Goal: Task Accomplishment & Management: Complete application form

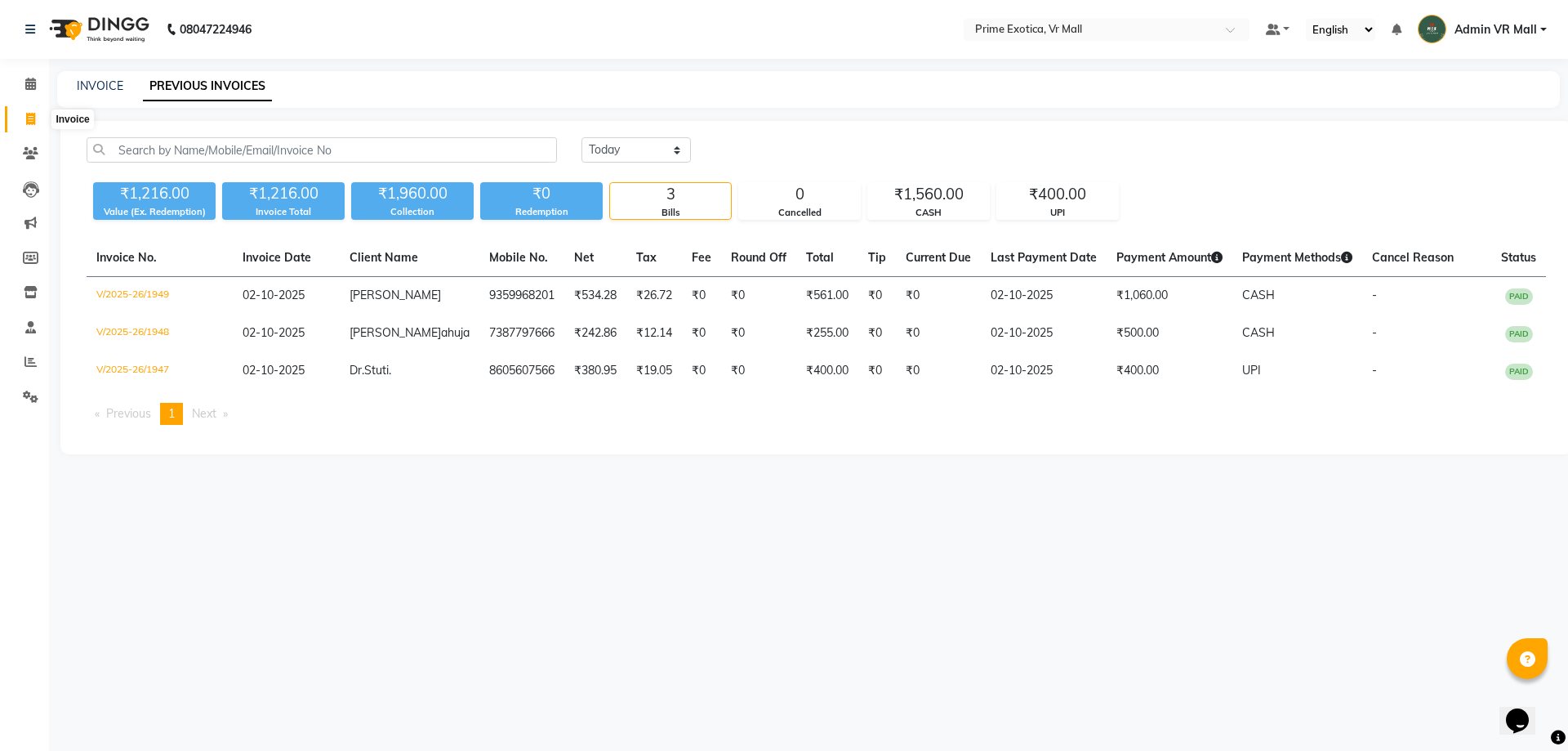
drag, startPoint x: 0, startPoint y: 0, endPoint x: 35, endPoint y: 109, distance: 114.5
click at [35, 108] on link "Invoice" at bounding box center [24, 120] width 40 height 27
select select "service"
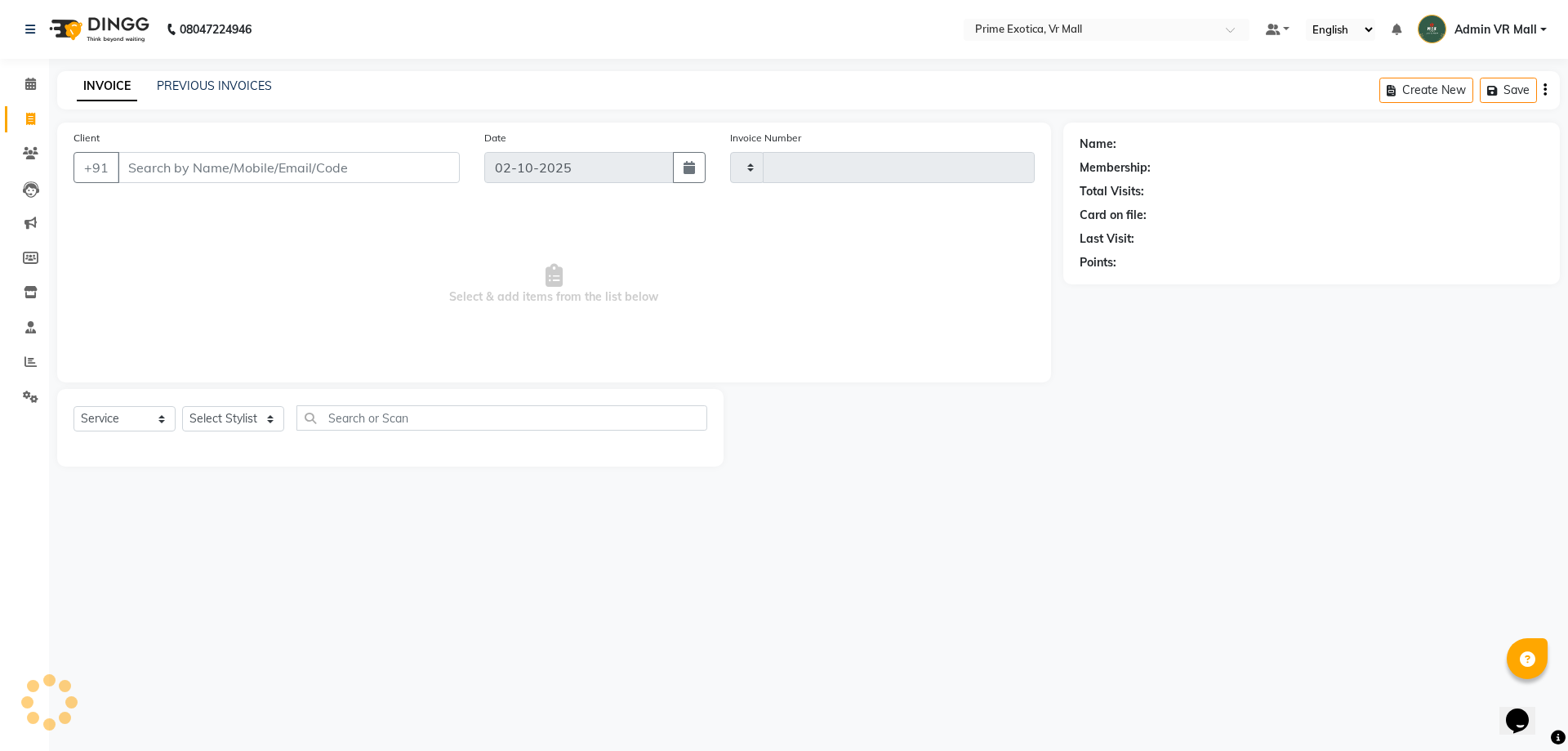
type input "1951"
select select "6077"
drag, startPoint x: 231, startPoint y: 426, endPoint x: 239, endPoint y: 430, distance: 8.9
click at [231, 426] on select "Select Stylist abhijeet Admin VR Mall AKSHAY RAJENDRRA MANKAR ANGELA S JOHN Arc…" at bounding box center [232, 418] width 102 height 25
click at [237, 430] on select "Select Stylist abhijeet Admin VR Mall AKSHAY RAJENDRRA MANKAR ANGELA S JOHN Arc…" at bounding box center [232, 418] width 102 height 25
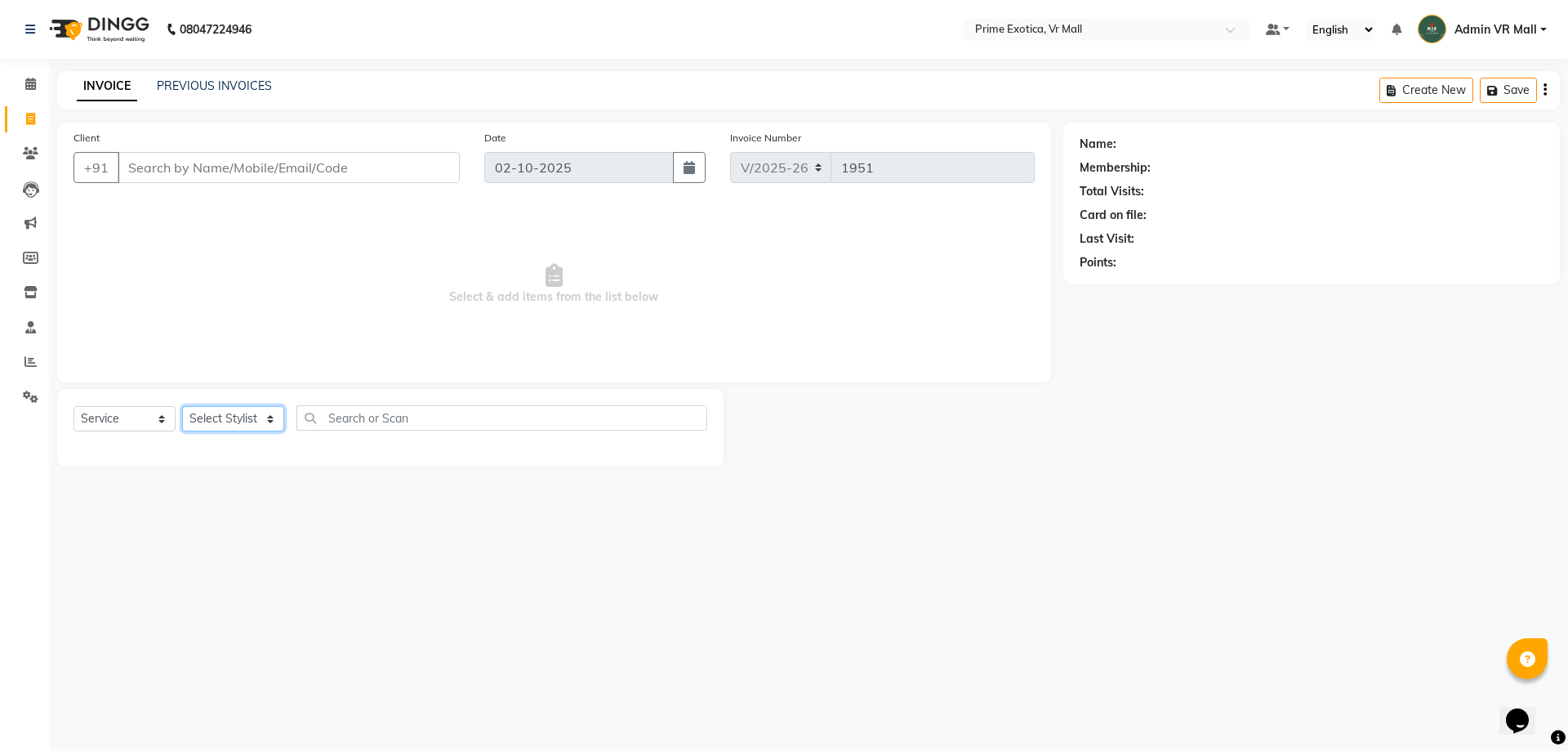
click at [234, 429] on select "Select Stylist abhijeet Admin VR Mall AKSHAY RAJENDRRA MANKAR ANGELA S JOHN Arc…" at bounding box center [232, 418] width 102 height 25
select select "65217"
click at [182, 406] on select "Select Stylist abhijeet Admin VR Mall AKSHAY RAJENDRRA MANKAR ANGELA S JOHN Arc…" at bounding box center [232, 418] width 102 height 25
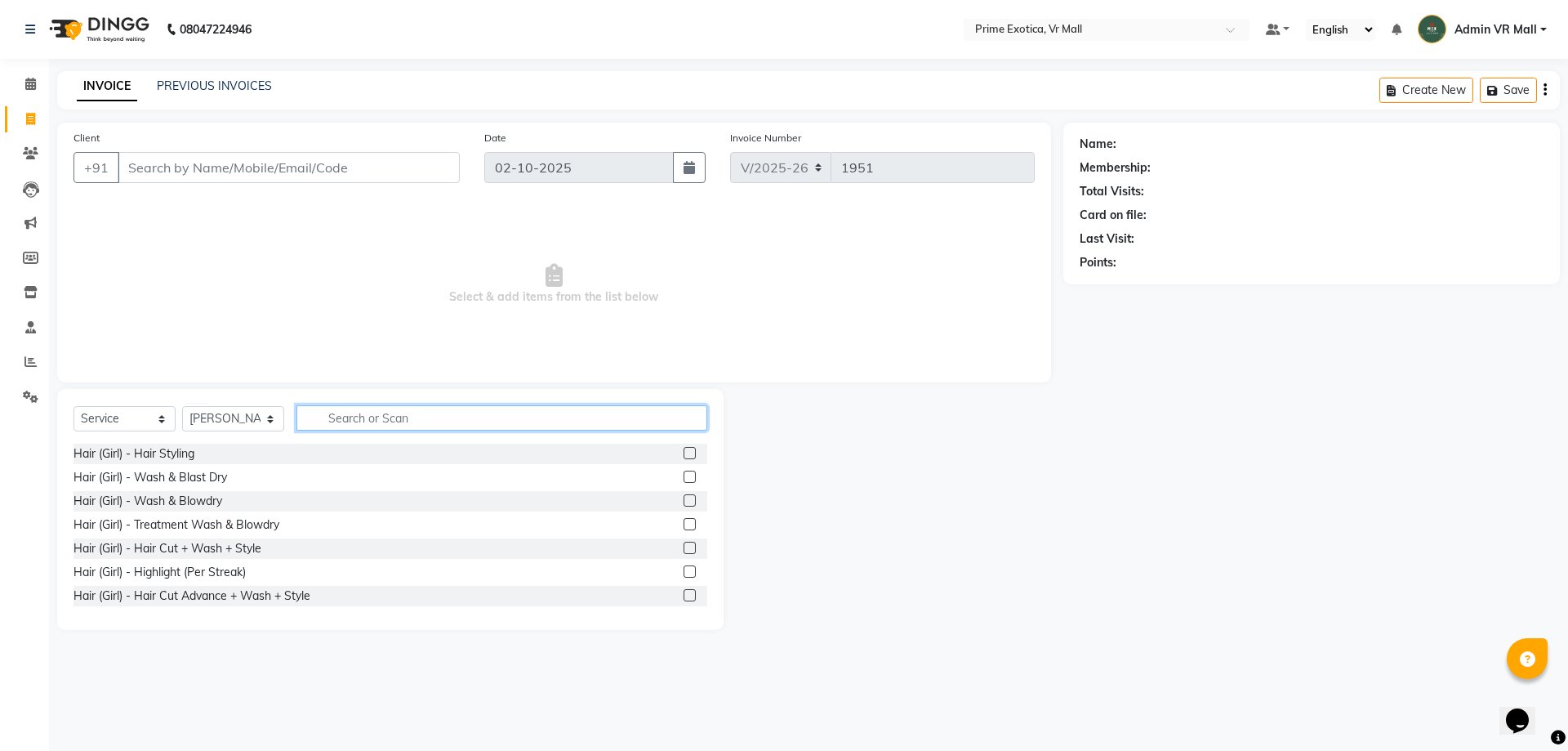
click at [398, 413] on input "text" at bounding box center [502, 418] width 411 height 25
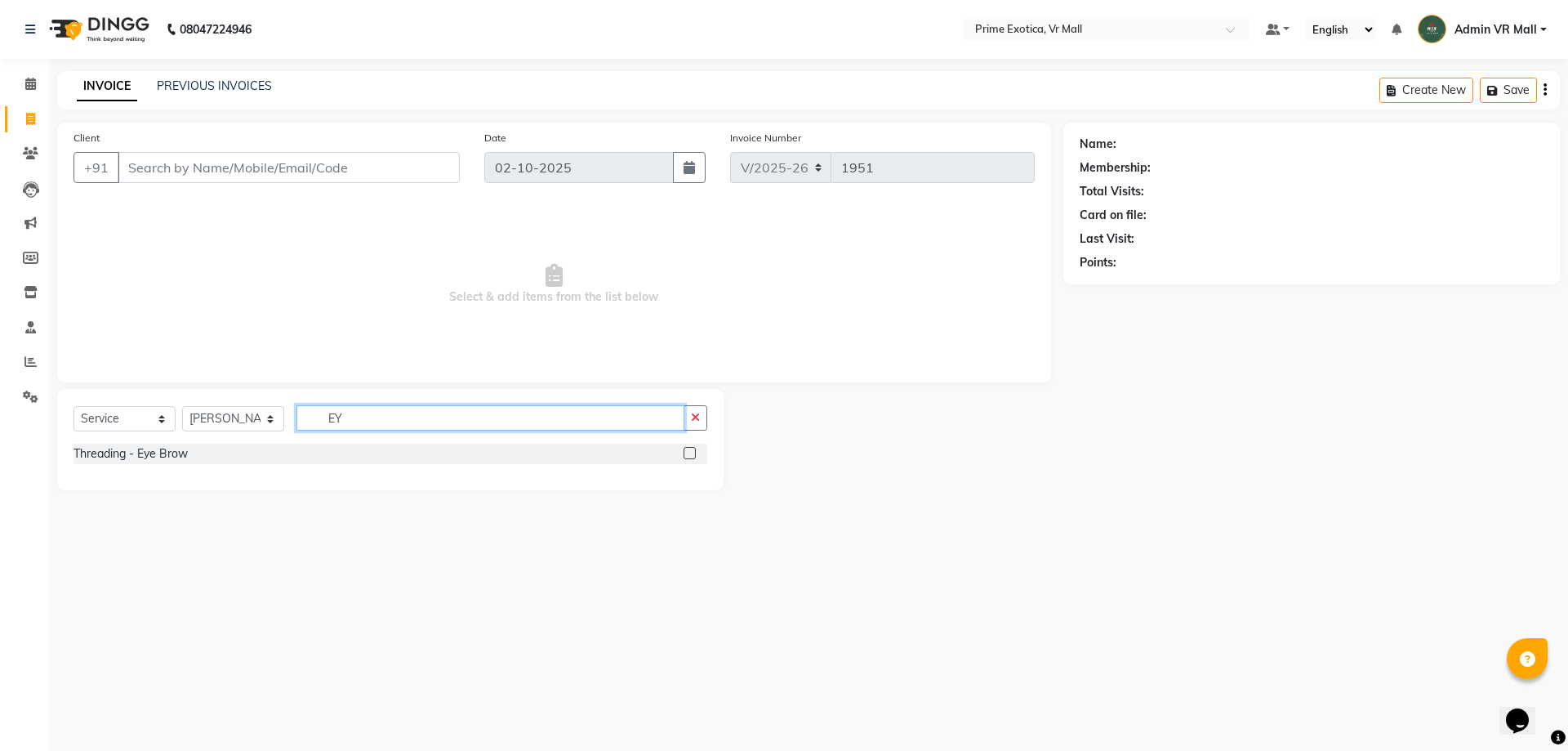
type input "E"
type input "THRE"
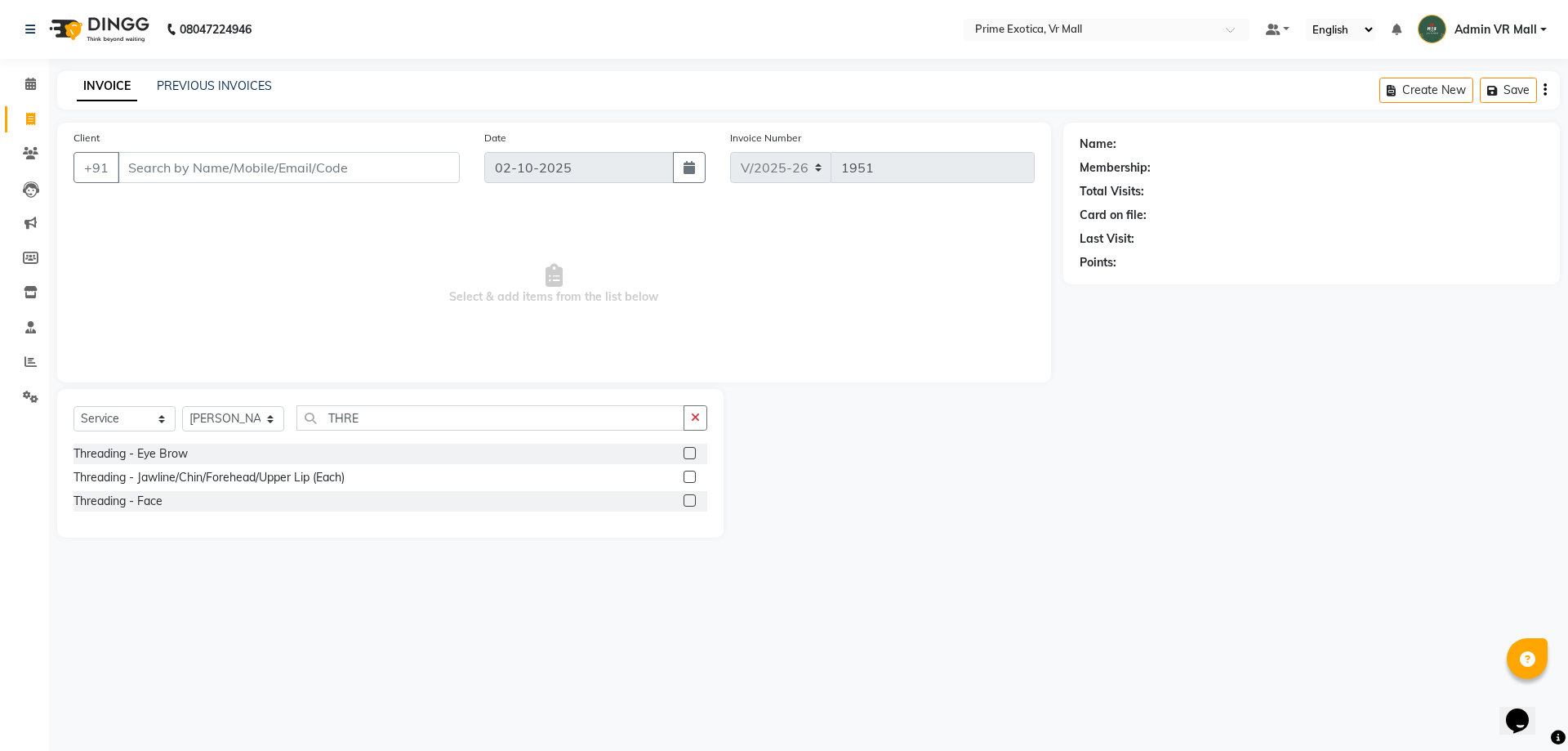
click at [694, 449] on label at bounding box center [689, 453] width 13 height 13
click at [694, 449] on input "checkbox" at bounding box center [688, 454] width 11 height 11
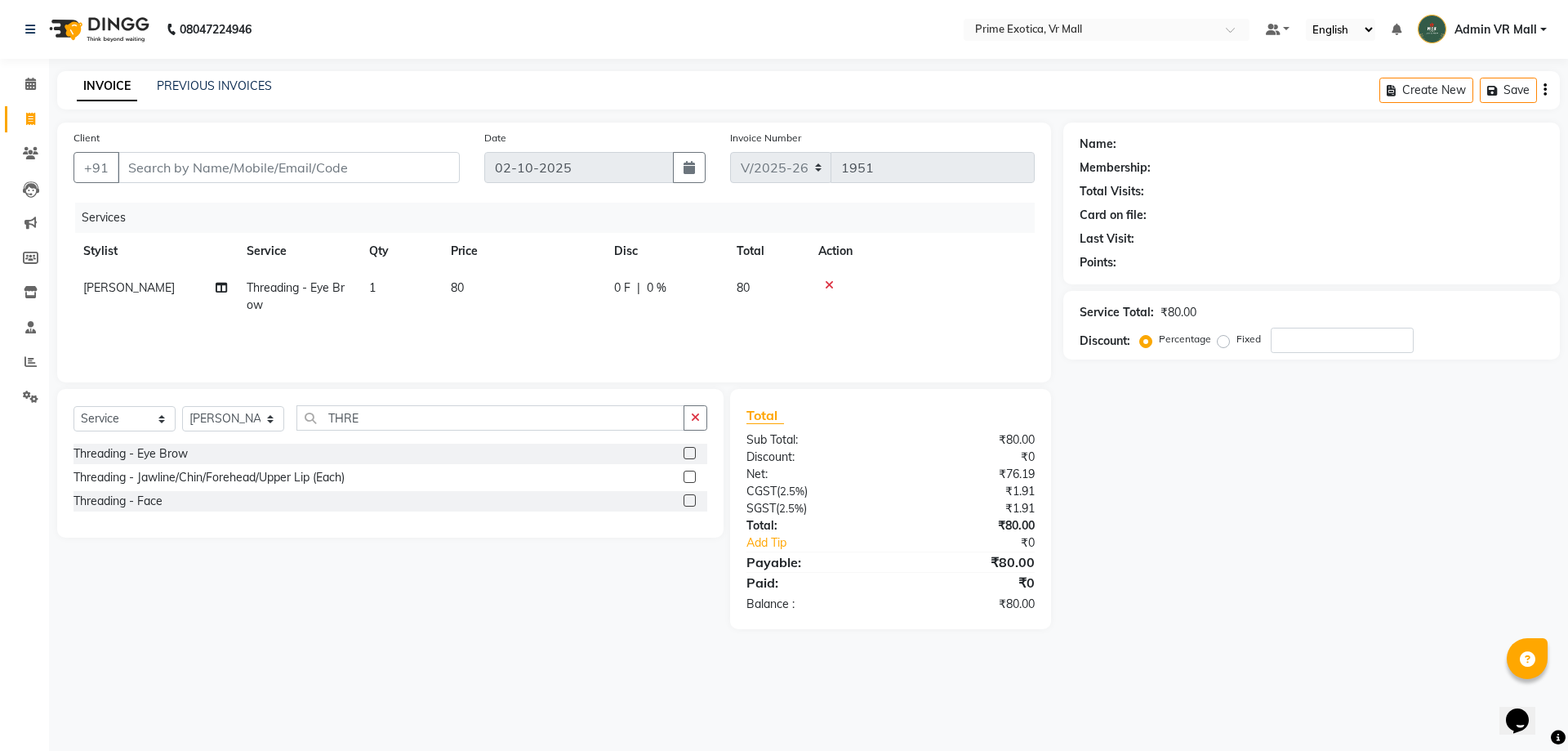
checkbox input "false"
click at [691, 478] on label at bounding box center [689, 477] width 13 height 13
click at [691, 478] on input "checkbox" at bounding box center [688, 477] width 11 height 11
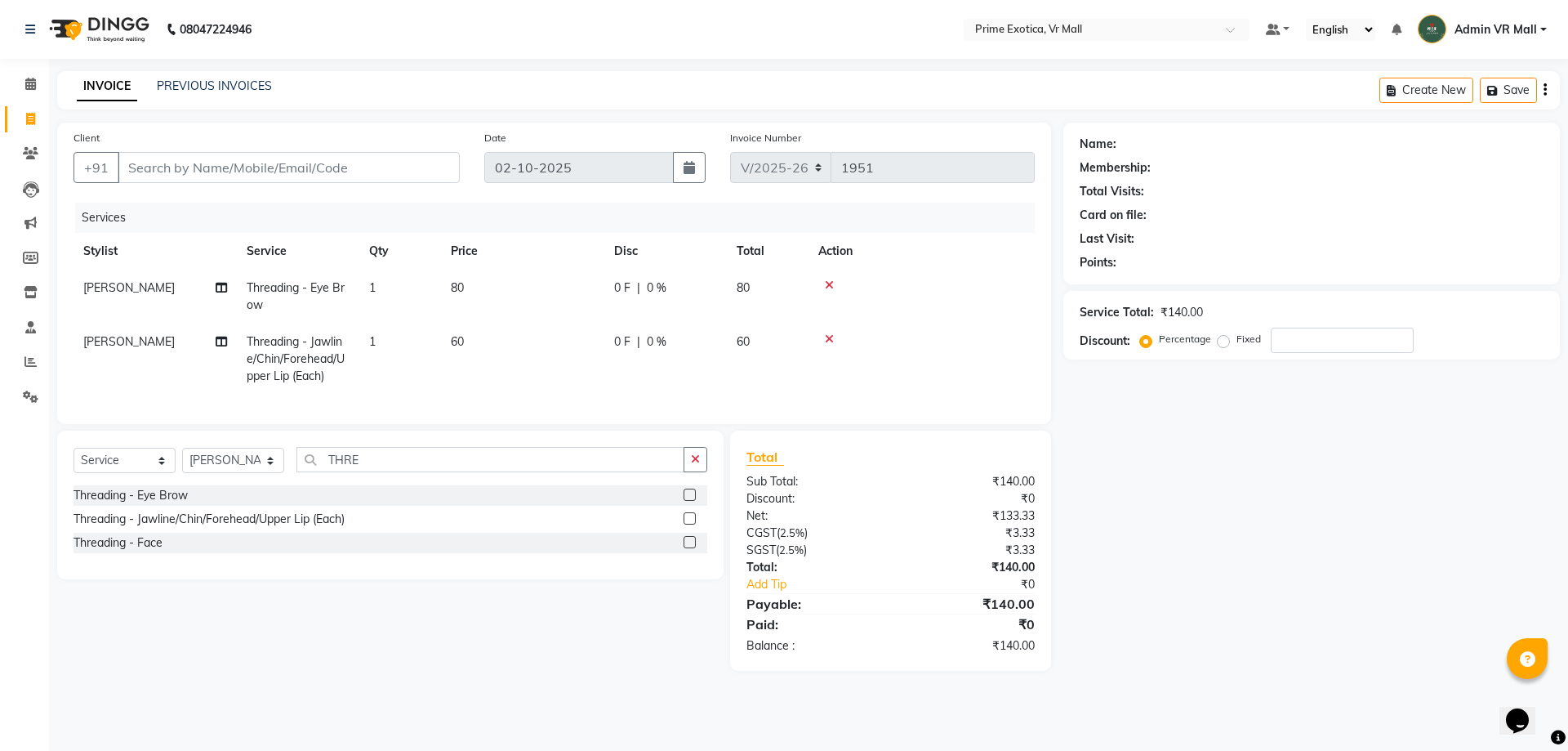
click at [691, 525] on label at bounding box center [689, 519] width 13 height 13
click at [691, 525] on input "checkbox" at bounding box center [688, 519] width 11 height 11
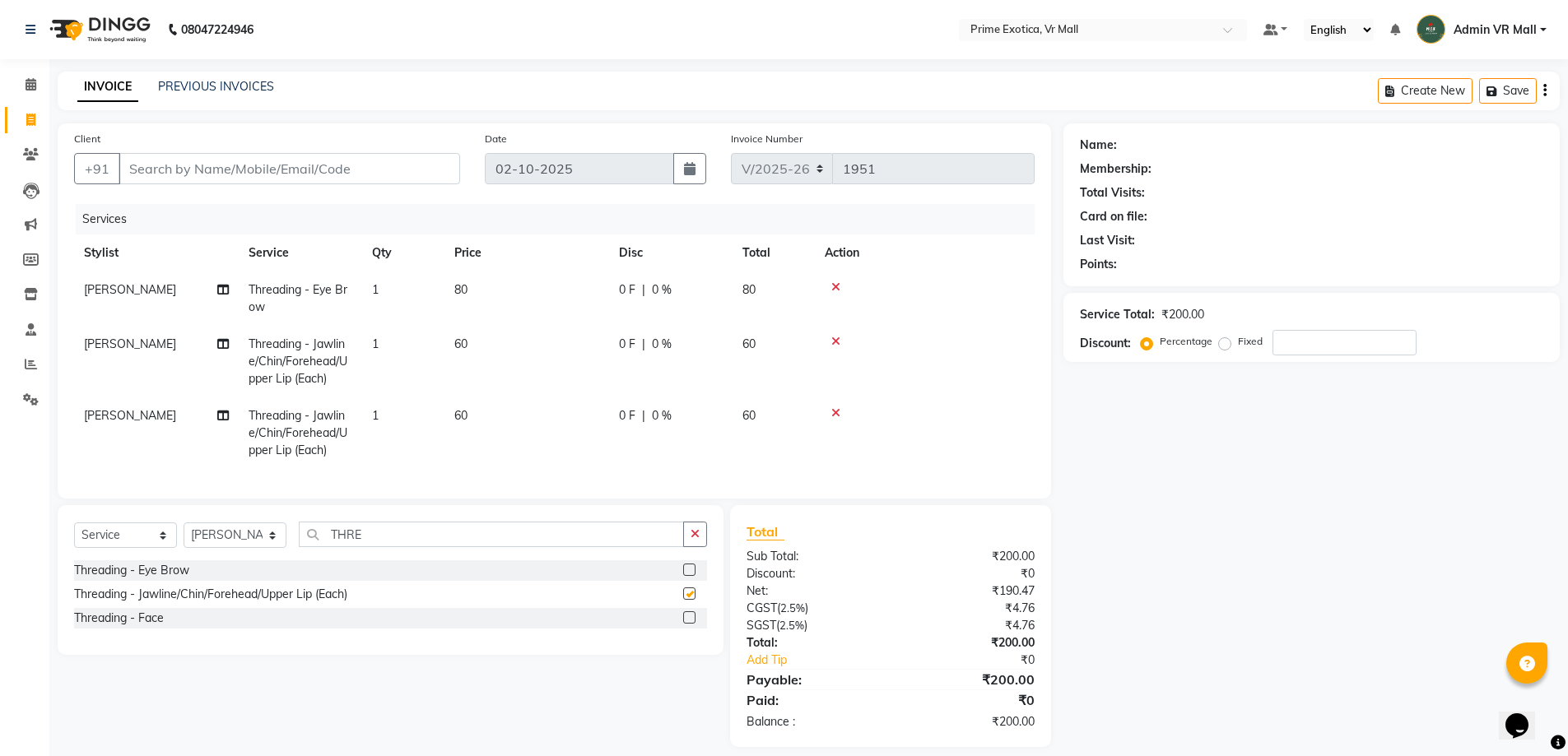
checkbox input "false"
click at [439, 560] on div "Select Service Product Membership Package Voucher Prepaid Gift Card Select Styl…" at bounding box center [390, 541] width 633 height 39
click at [444, 544] on input "THRE" at bounding box center [491, 534] width 385 height 25
type input "T"
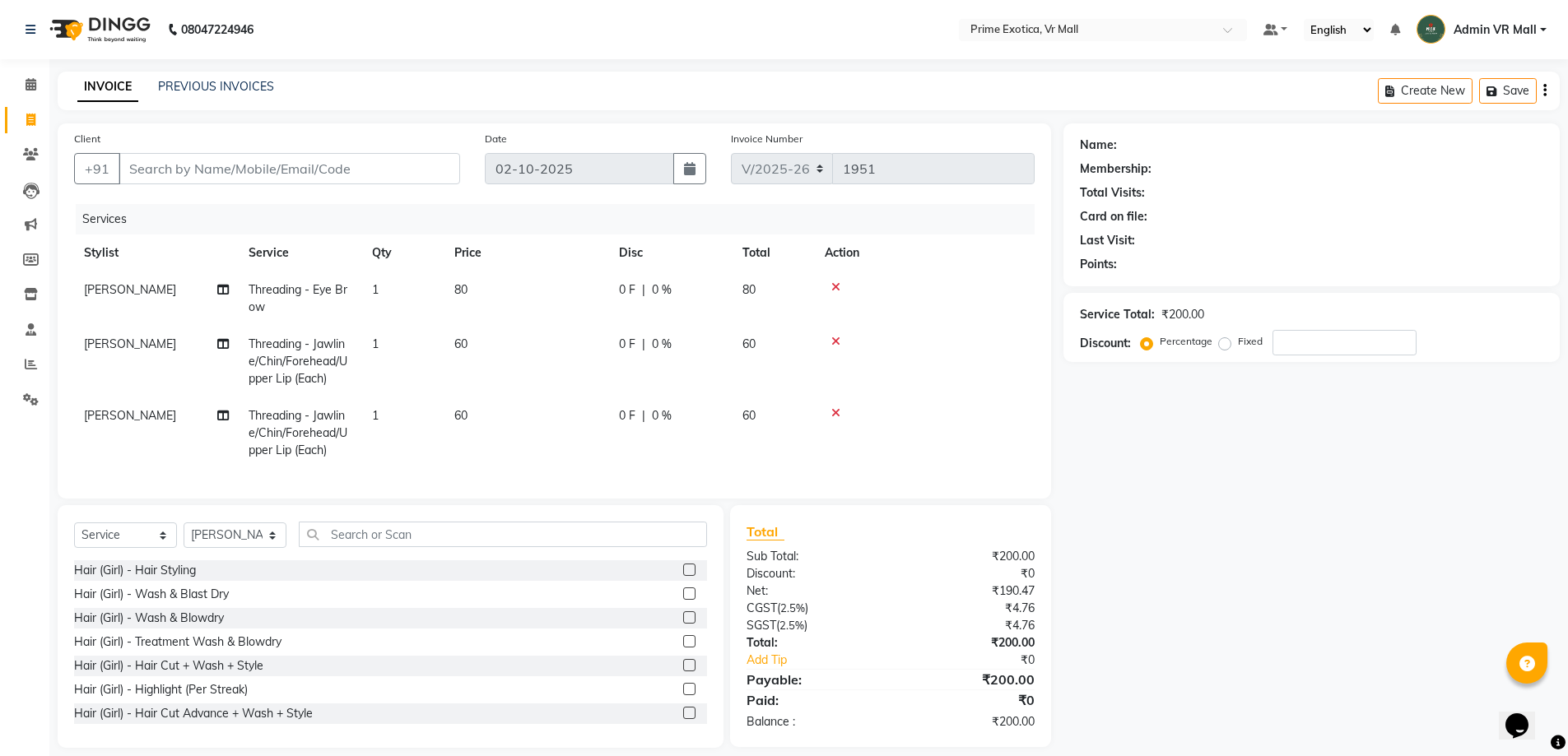
click at [684, 624] on label at bounding box center [689, 617] width 13 height 13
click at [684, 624] on input "checkbox" at bounding box center [689, 618] width 11 height 11
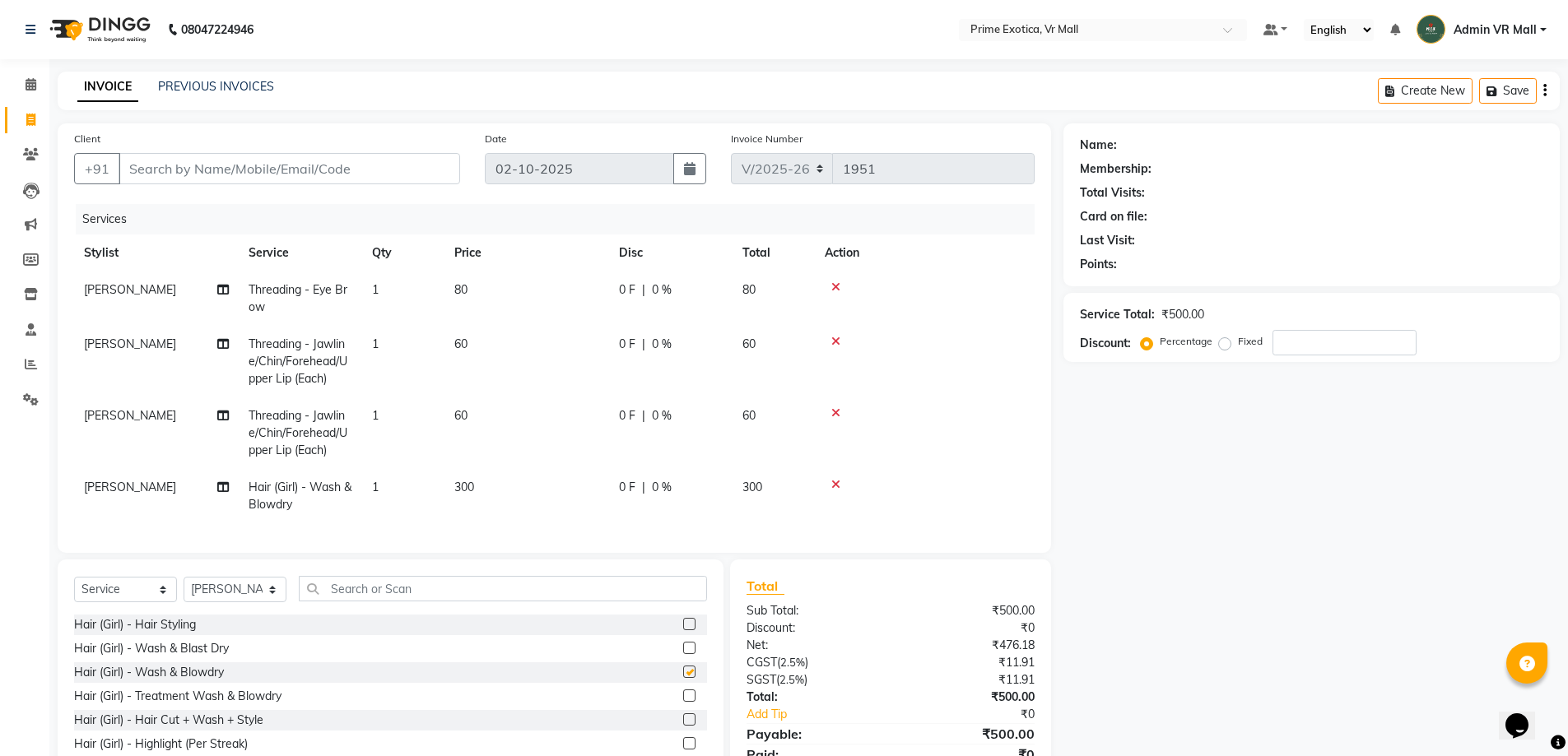
checkbox input "false"
click at [442, 503] on td "1" at bounding box center [403, 496] width 82 height 54
select select "65217"
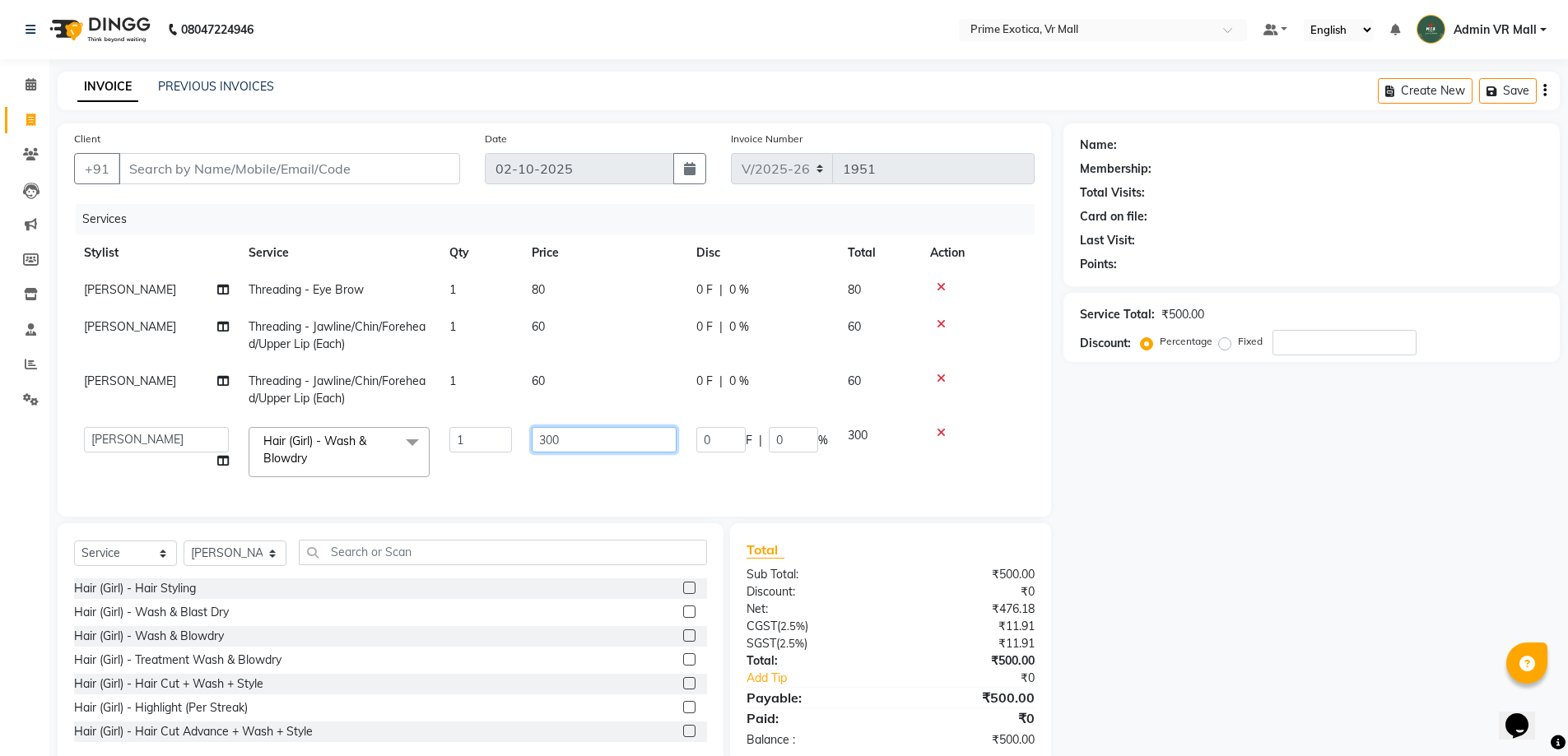
click at [623, 430] on input "300" at bounding box center [604, 440] width 145 height 25
type input "3"
type input "400"
click at [191, 128] on div "Client +91 Date 02-10-2025 Invoice Number V/2025 V/2025-26 1951 Services Stylis…" at bounding box center [554, 320] width 993 height 393
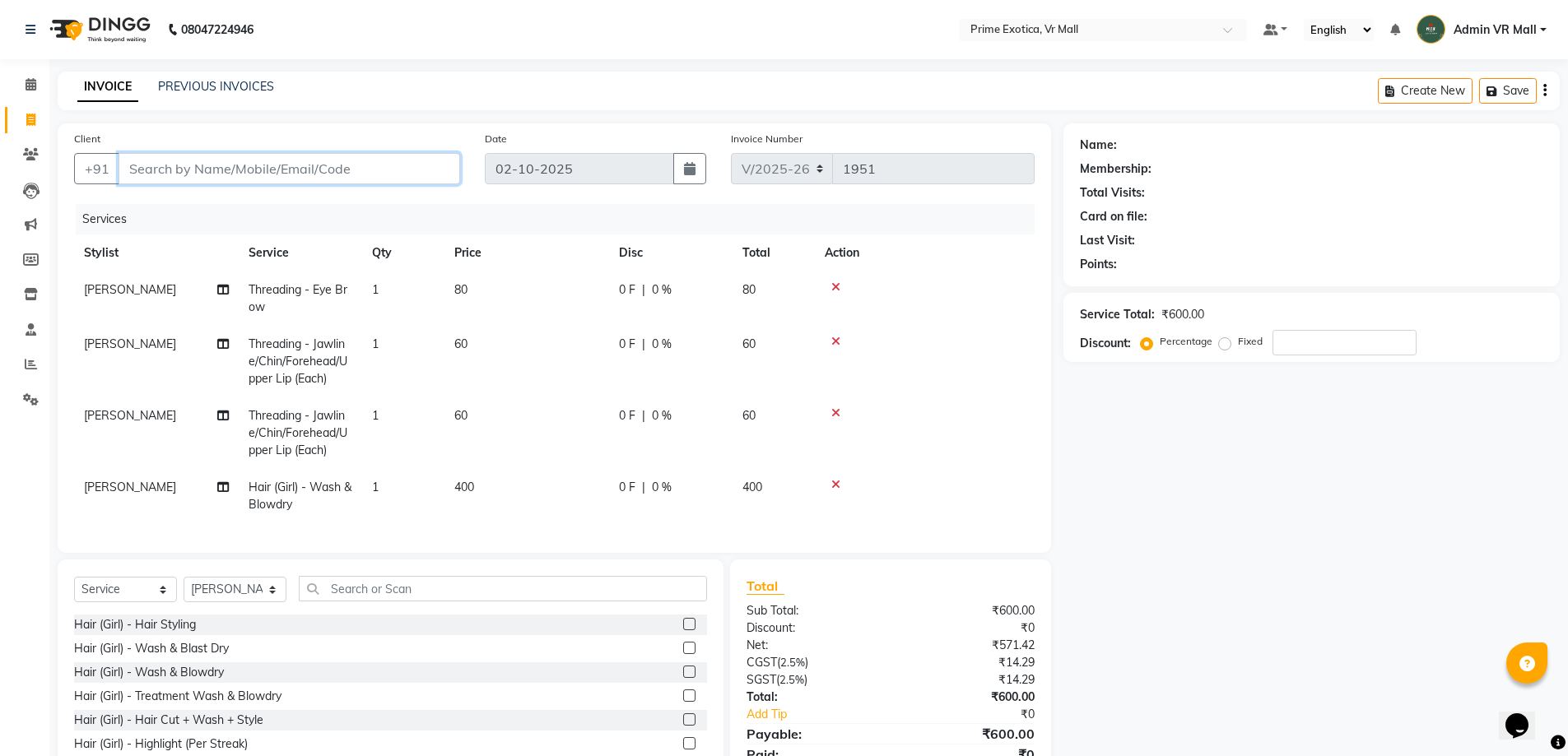
click at [191, 152] on div "Client +91" at bounding box center [267, 164] width 410 height 68
type input "9"
type input "0"
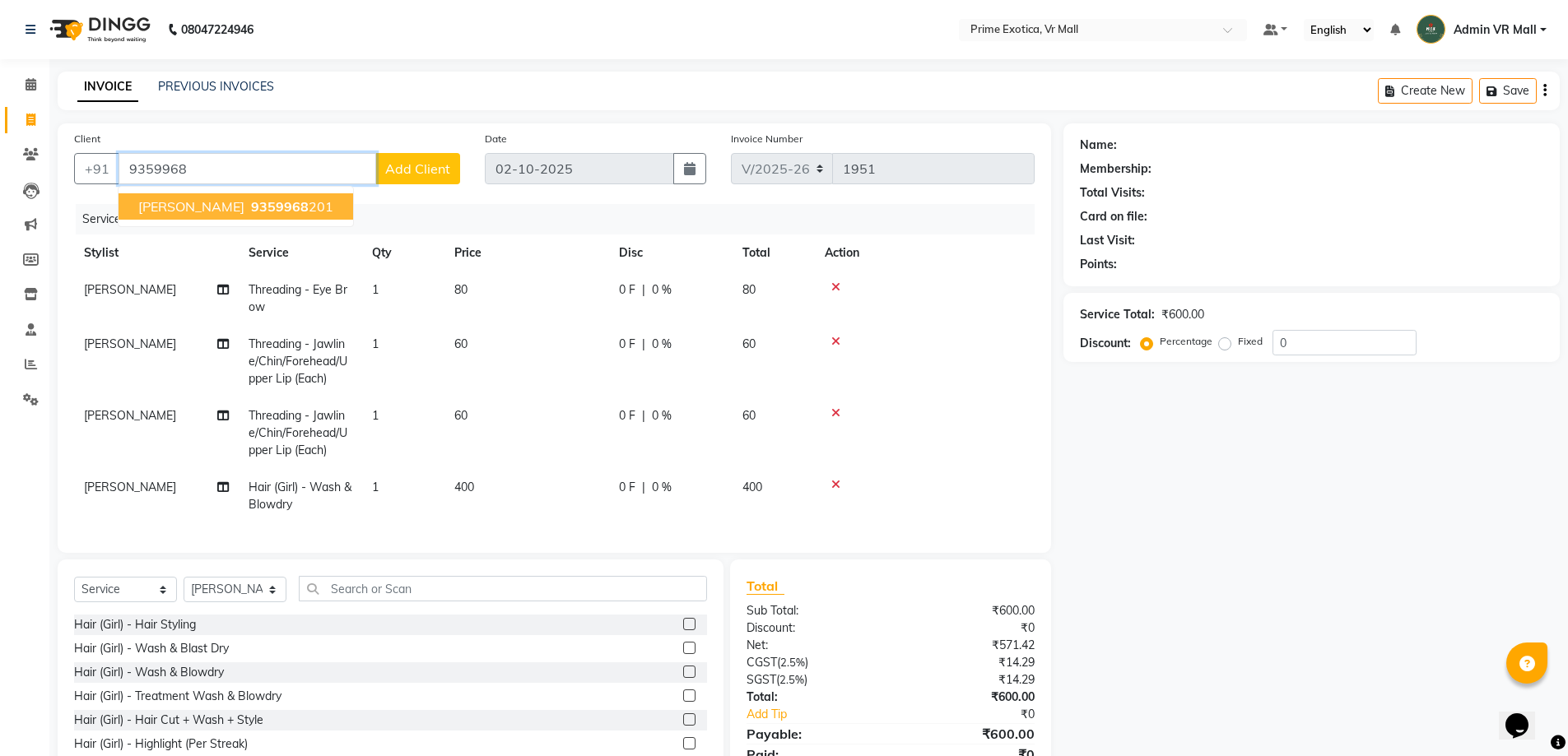
click at [220, 215] on button "Komal 9359968 201" at bounding box center [236, 206] width 235 height 26
type input "9359968201"
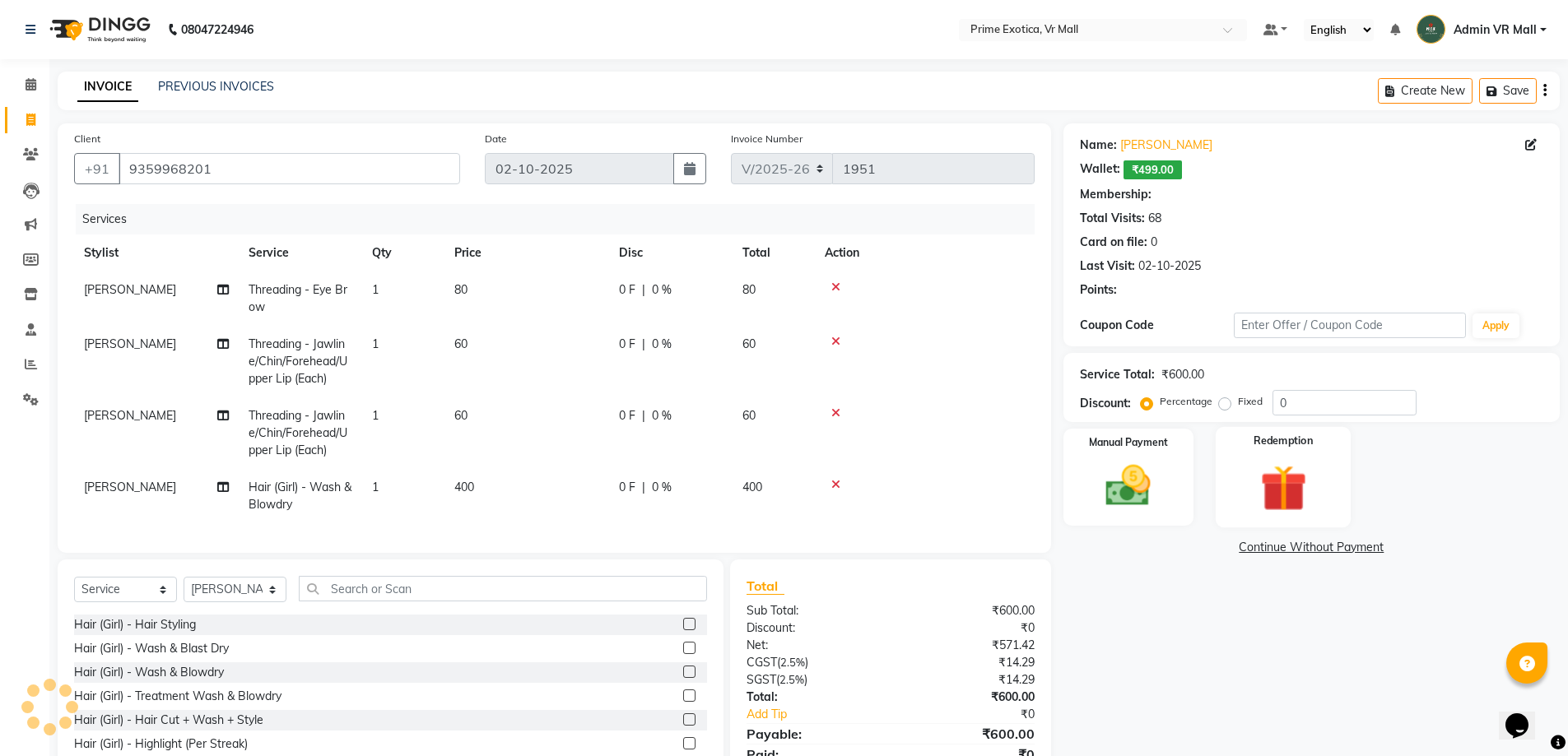
select select "1: Object"
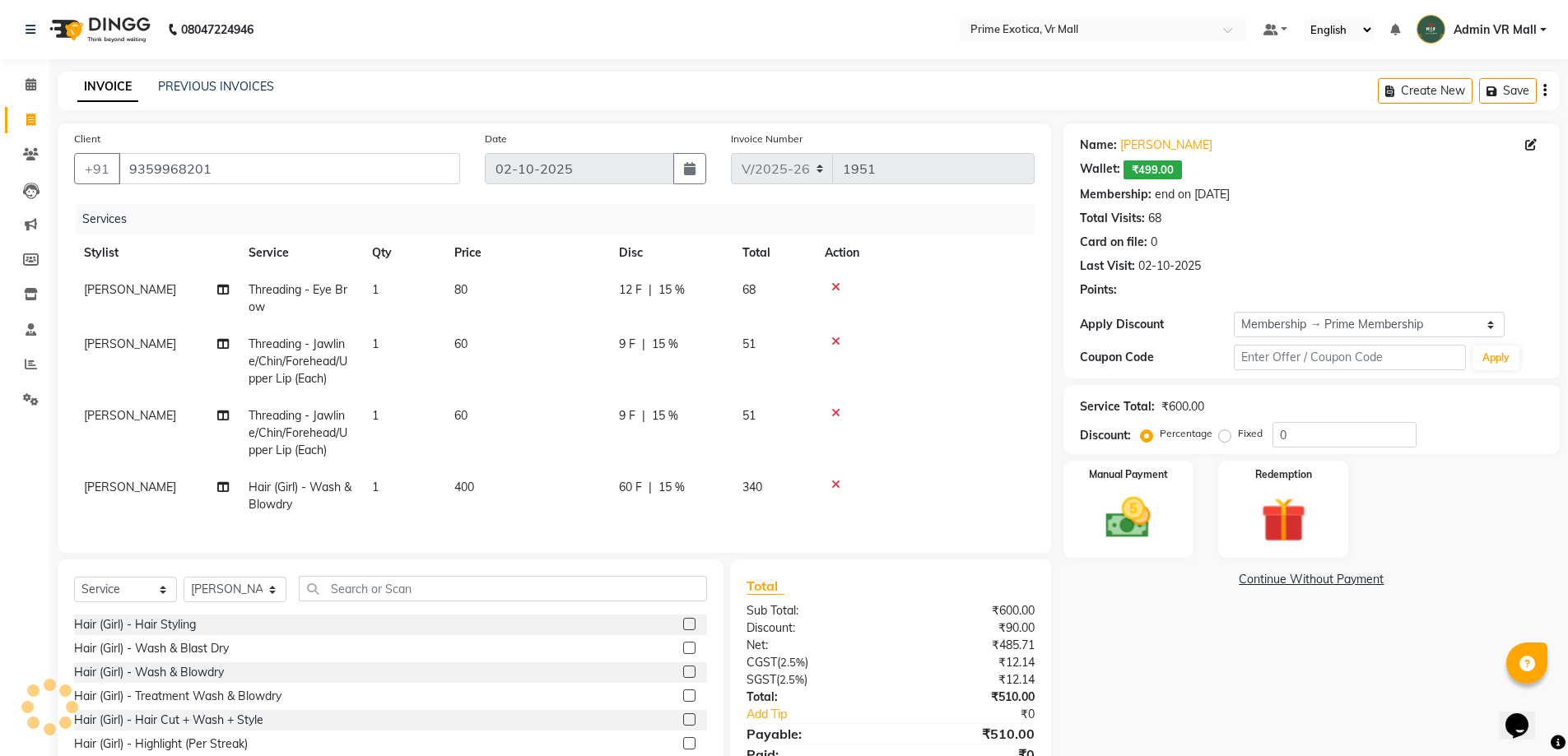
type input "15"
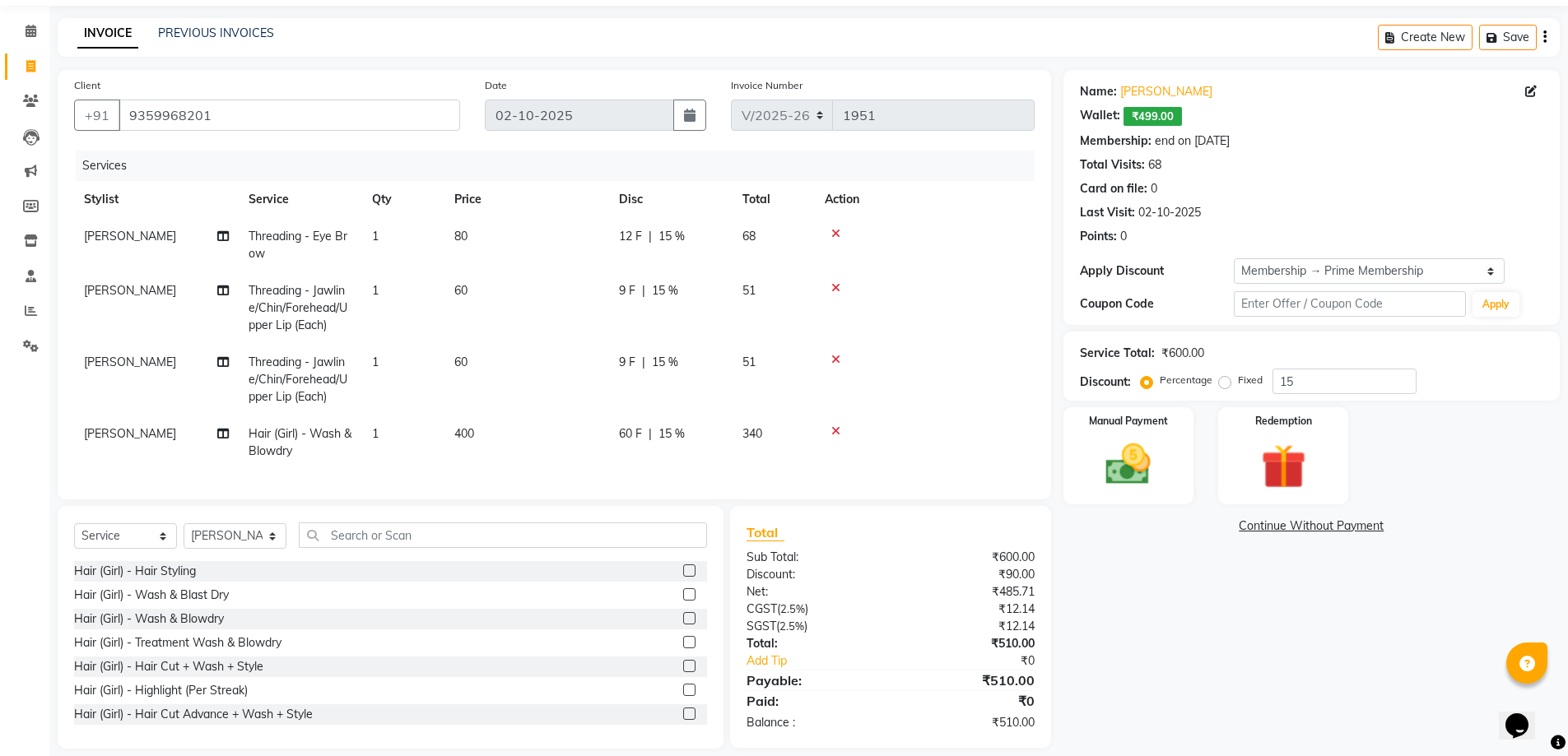
scroll to position [83, 0]
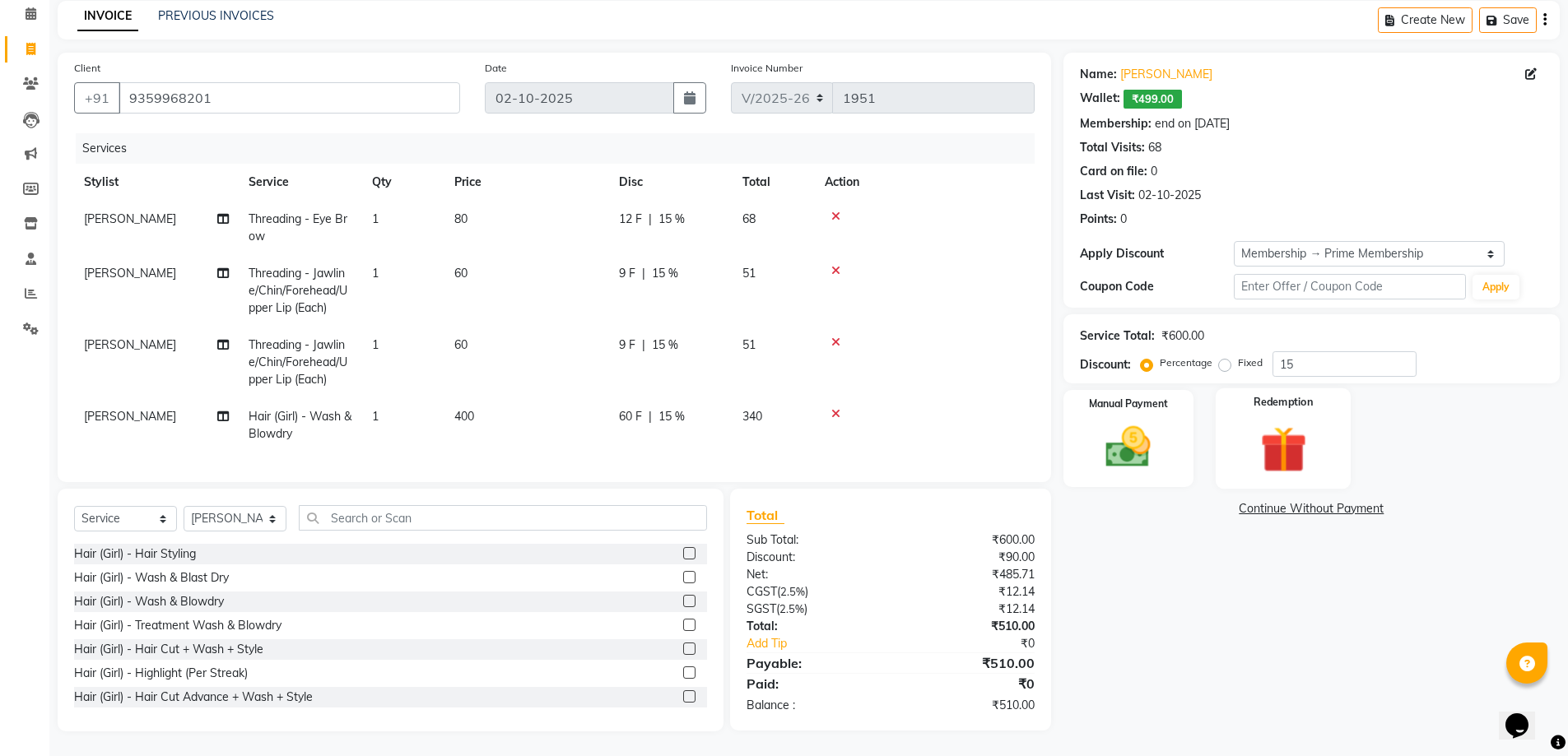
click at [1302, 439] on img at bounding box center [1282, 449] width 75 height 58
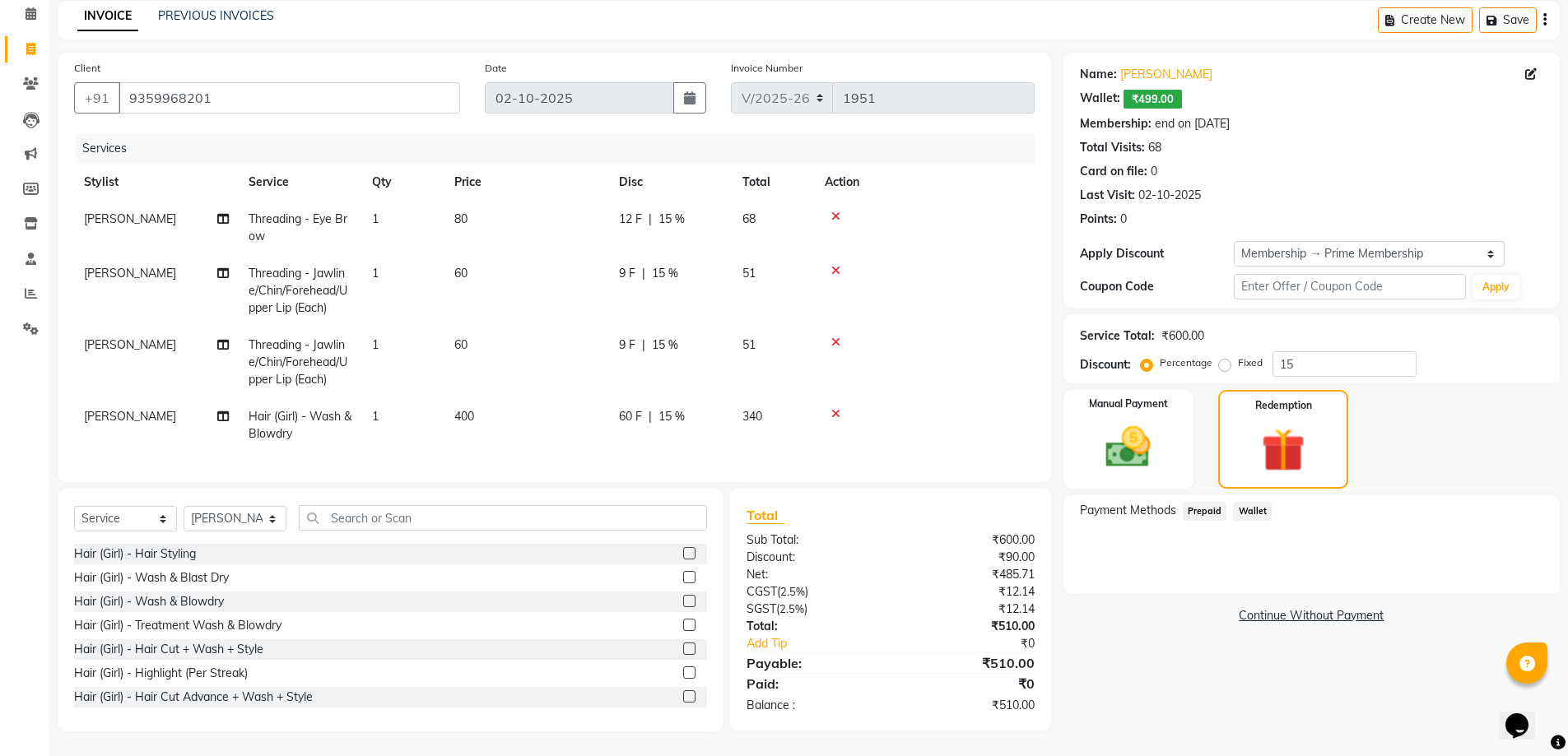
click at [1241, 502] on span "Wallet" at bounding box center [1253, 511] width 39 height 19
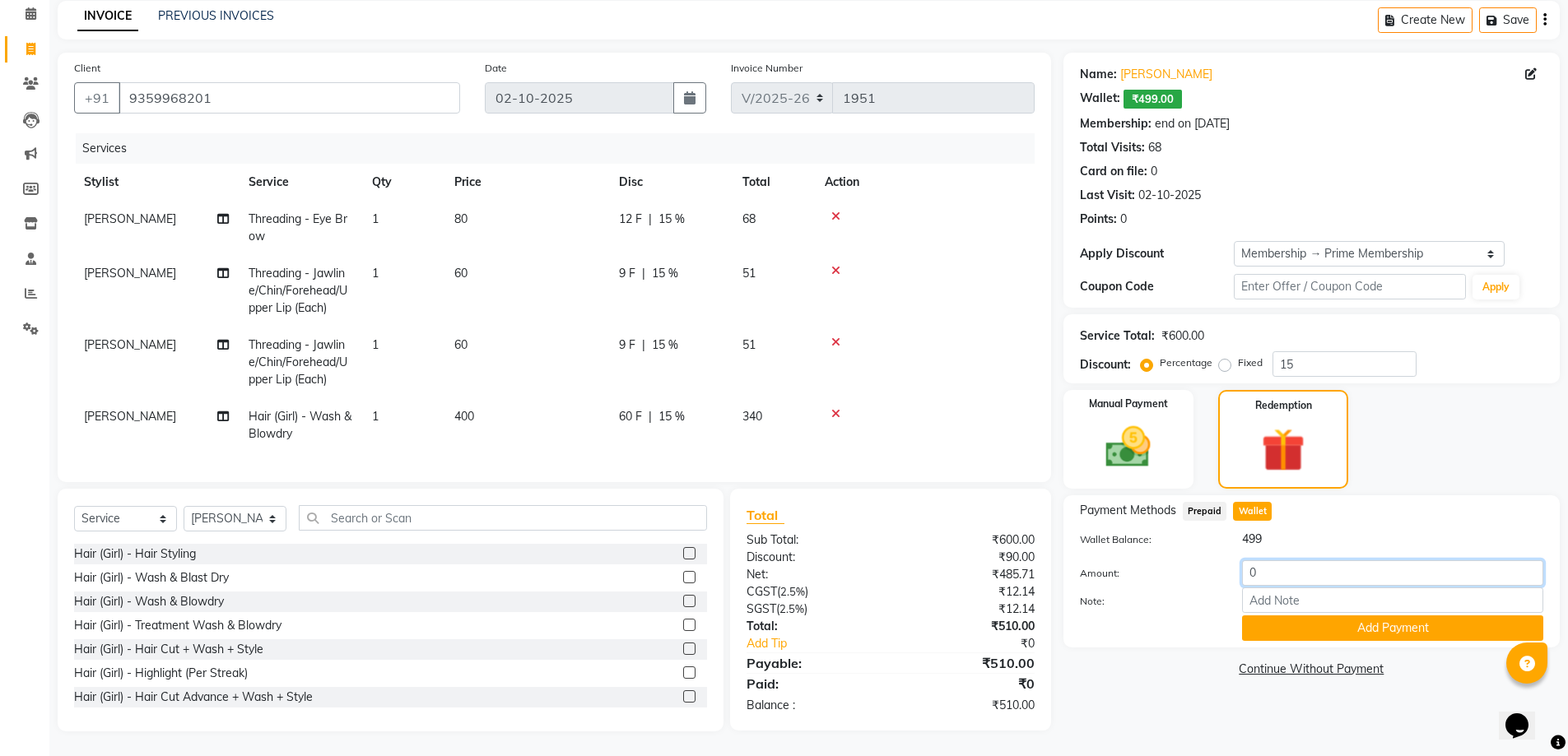
click at [1305, 560] on input "0" at bounding box center [1392, 573] width 301 height 25
type input "499"
click at [1288, 615] on button "Add Payment" at bounding box center [1392, 628] width 301 height 25
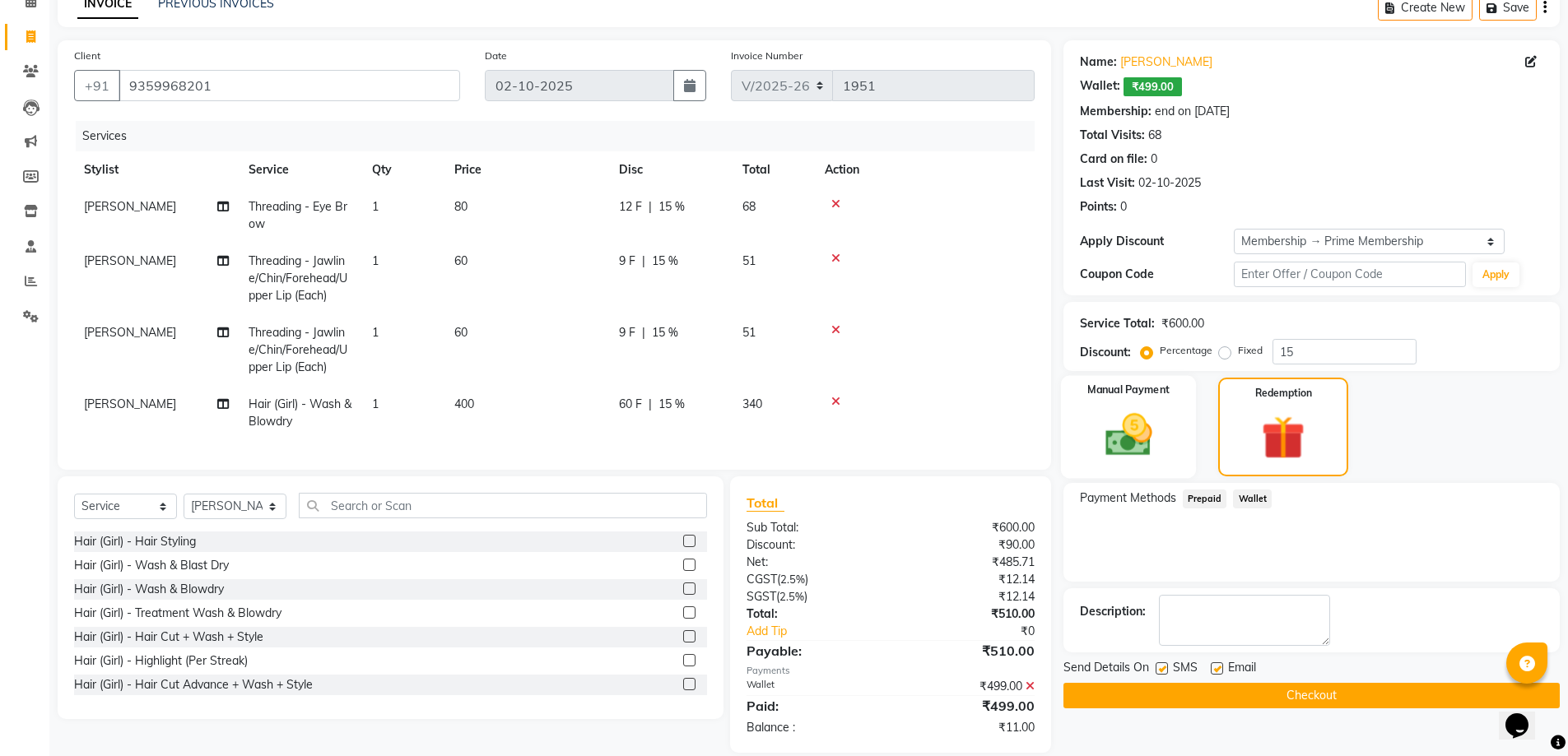
click at [1152, 435] on img at bounding box center [1128, 434] width 75 height 53
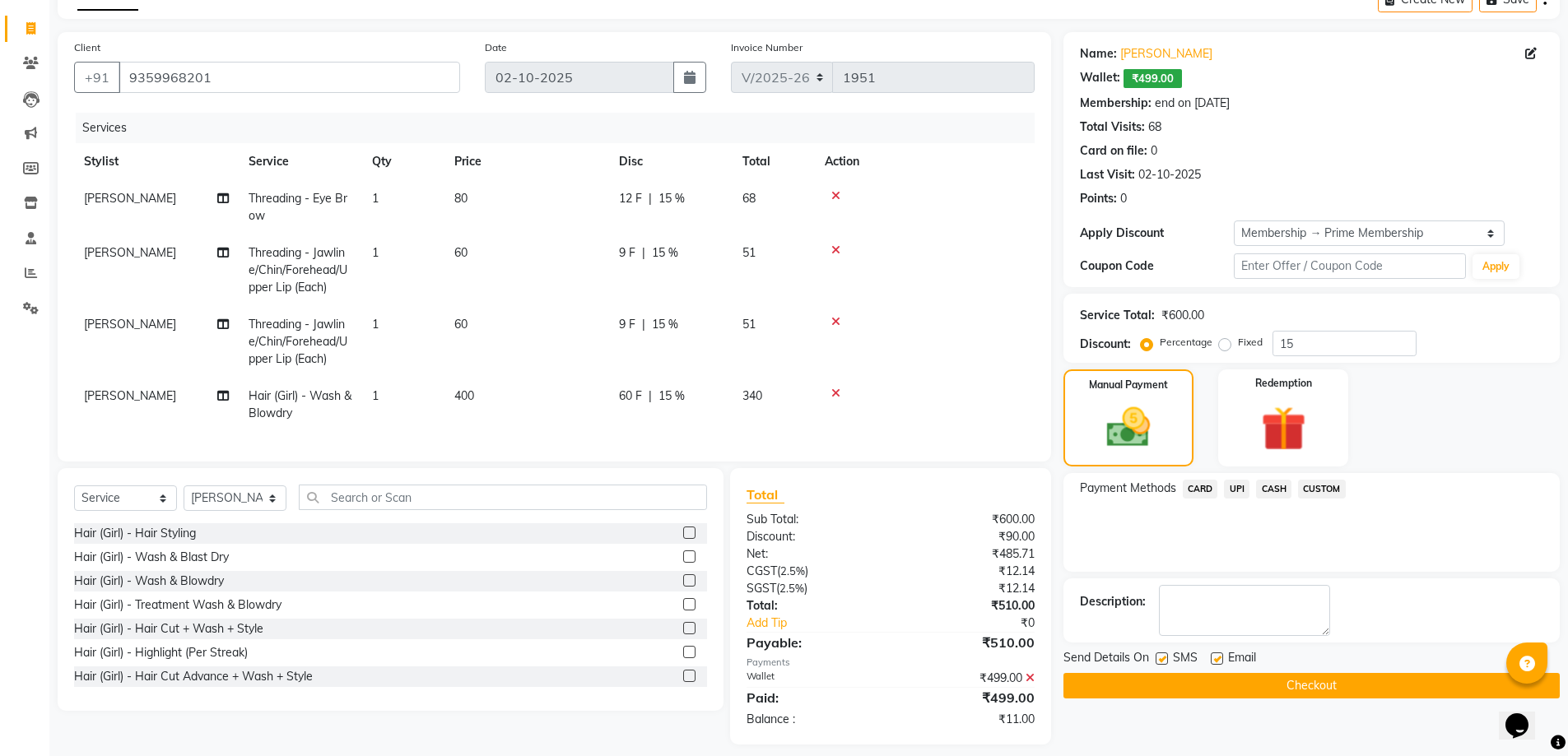
scroll to position [117, 0]
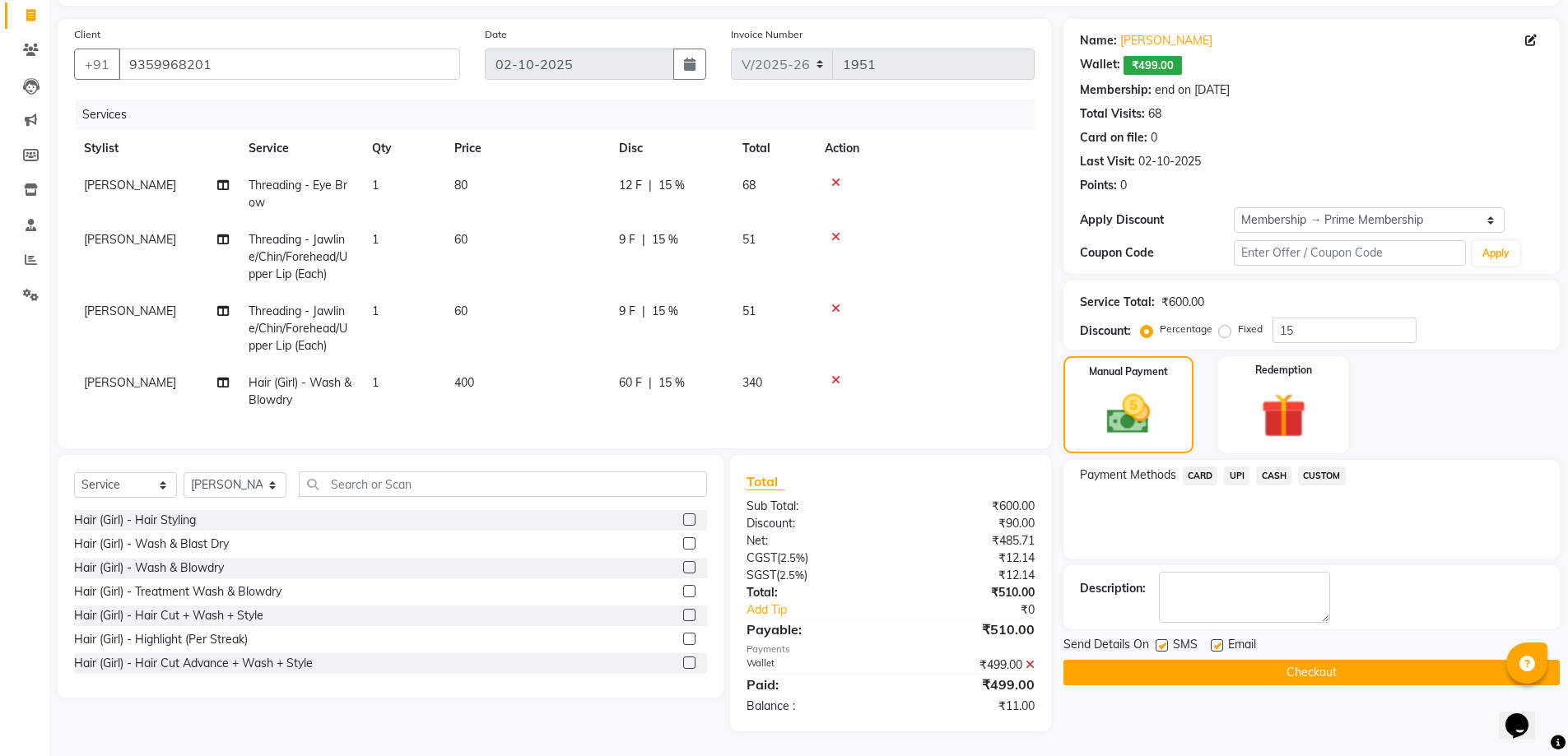
click at [1287, 466] on span "CASH" at bounding box center [1274, 475] width 36 height 19
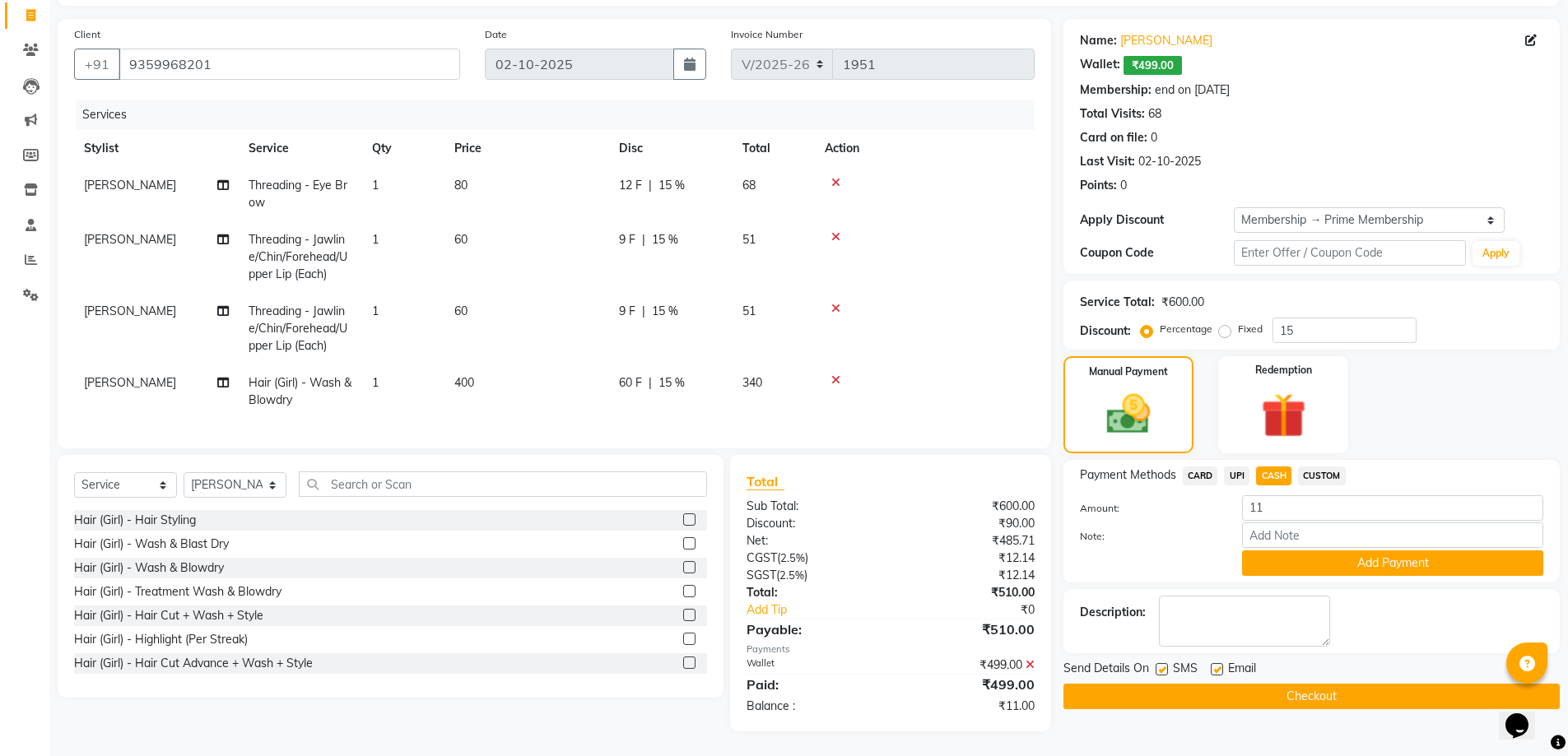
click at [516, 385] on td "400" at bounding box center [527, 392] width 165 height 54
select select "65217"
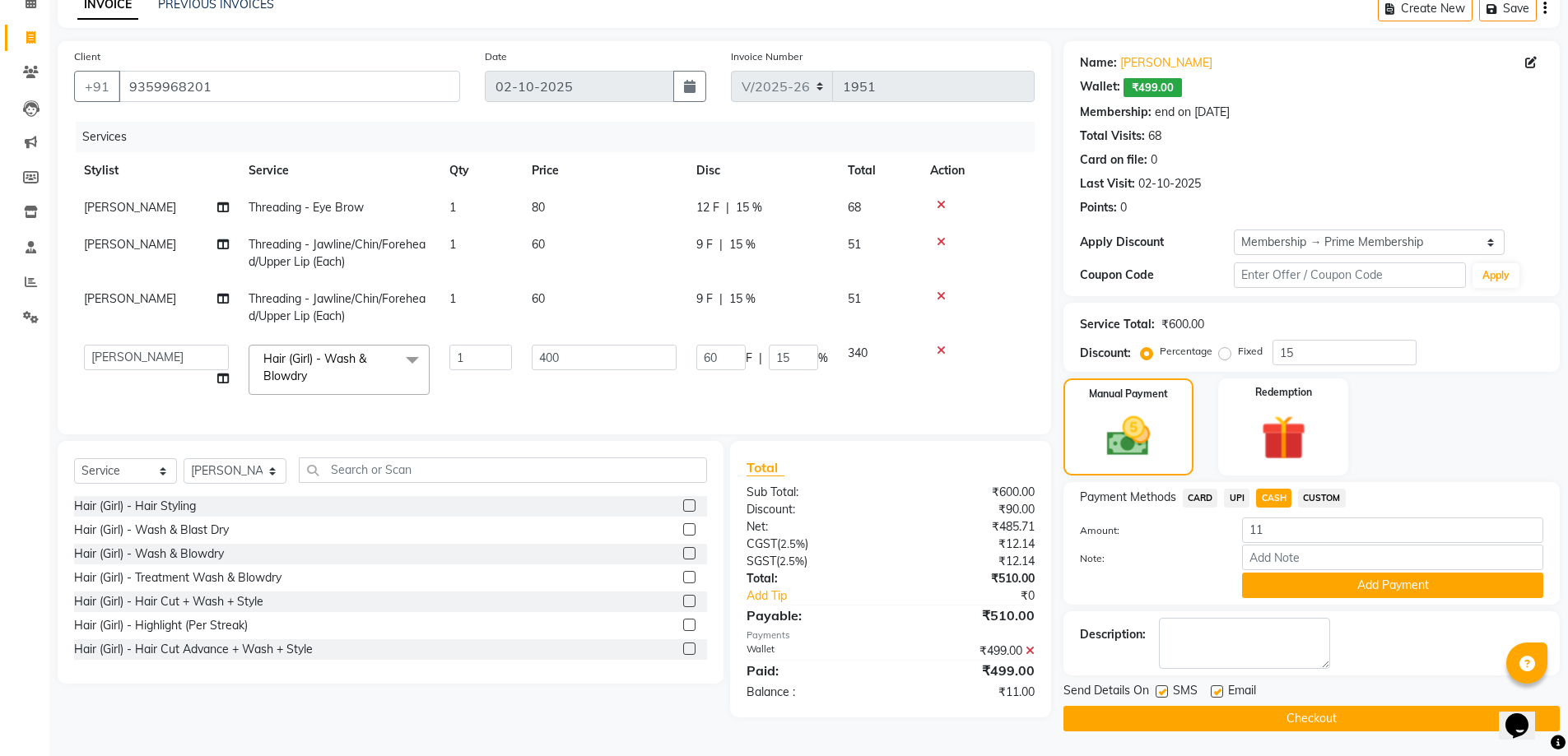
scroll to position [82, 0]
click at [594, 361] on input "400" at bounding box center [604, 358] width 145 height 25
type input "4"
type input "300"
click at [665, 412] on div "Services Stylist Service Qty Price Disc Total Action kashish Threading - Eye Br…" at bounding box center [554, 270] width 961 height 296
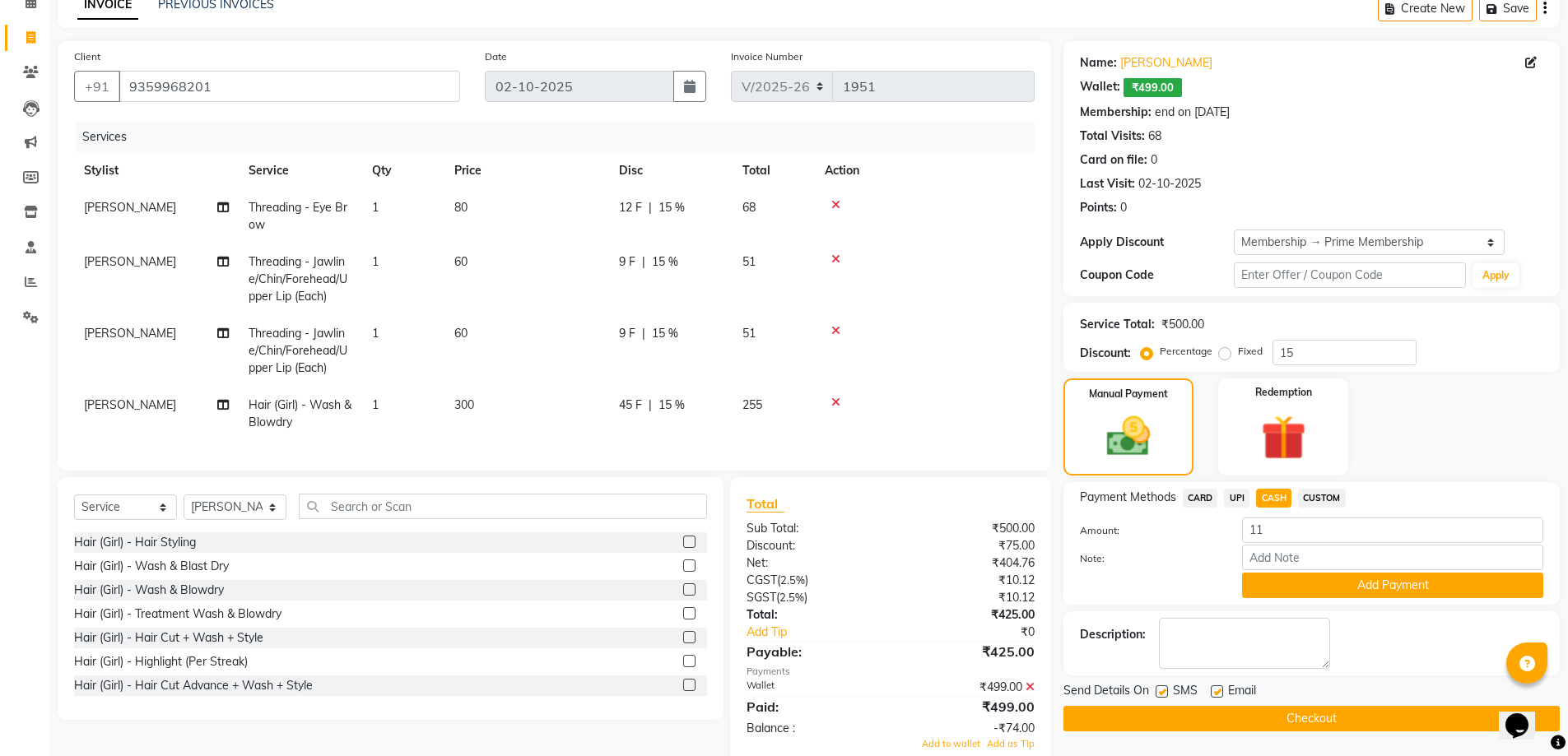
scroll to position [131, 0]
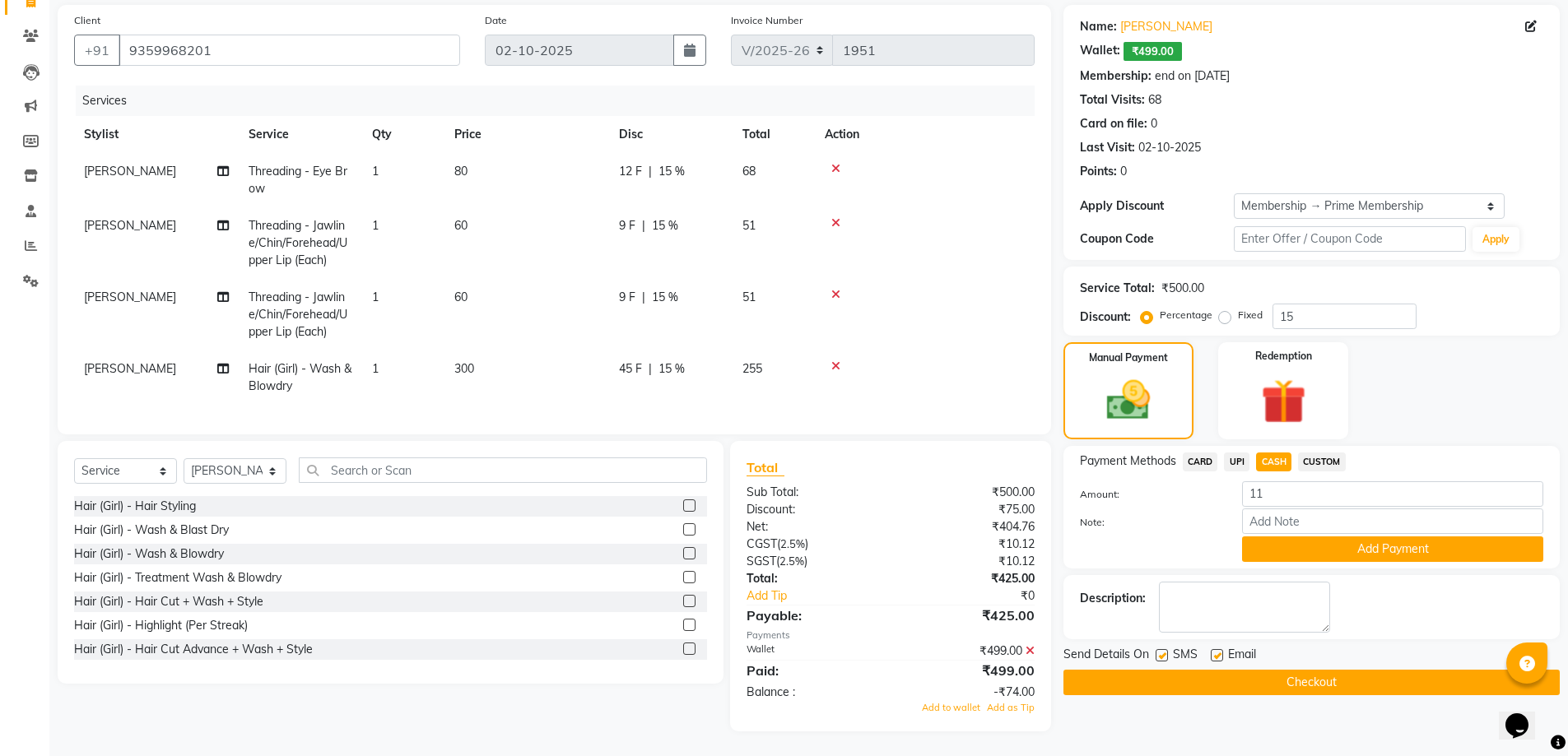
click at [958, 704] on span "Add to wallet" at bounding box center [951, 708] width 59 height 12
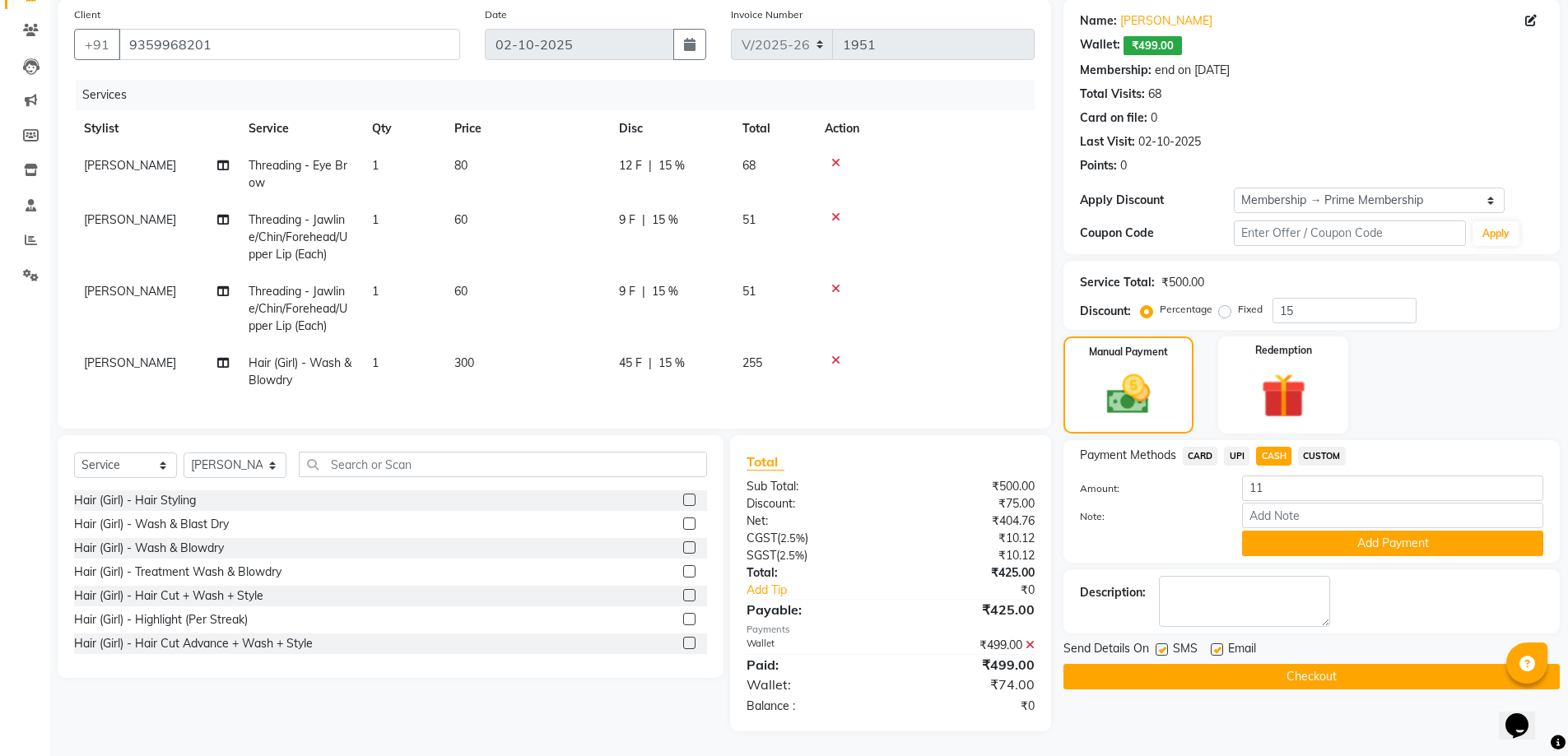
click at [1029, 651] on icon at bounding box center [1030, 645] width 9 height 12
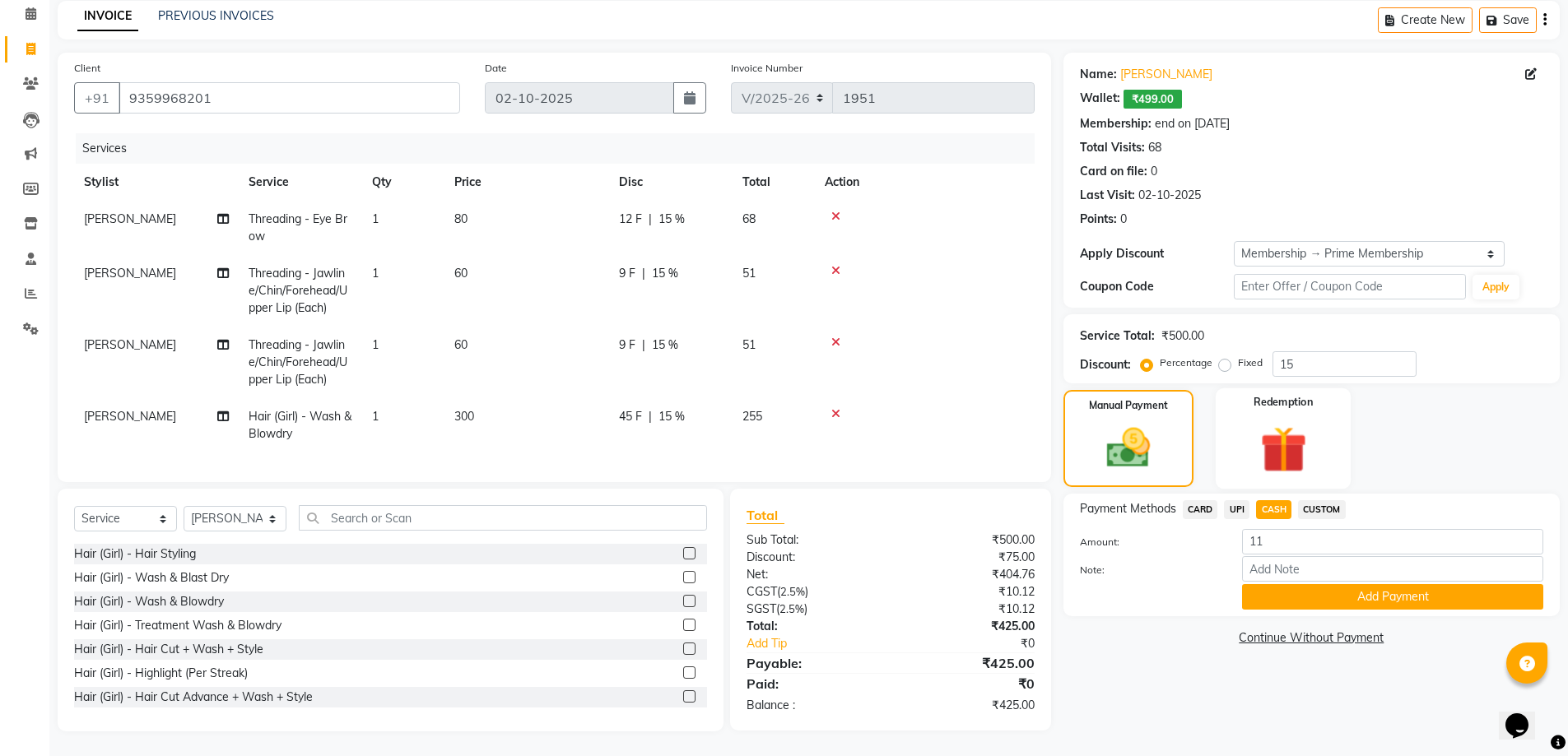
click at [1277, 434] on img at bounding box center [1282, 449] width 75 height 58
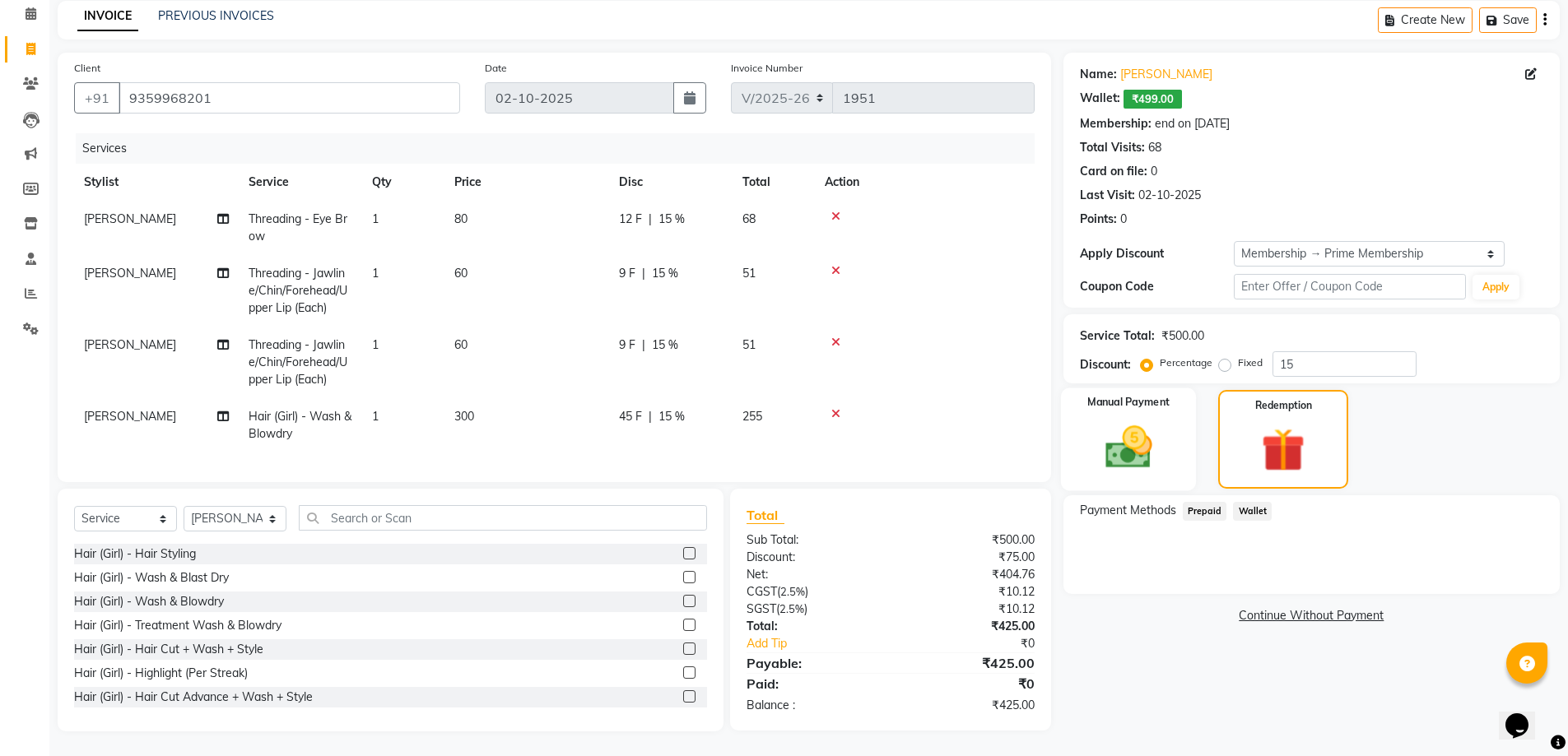
click at [1099, 441] on img at bounding box center [1128, 447] width 75 height 53
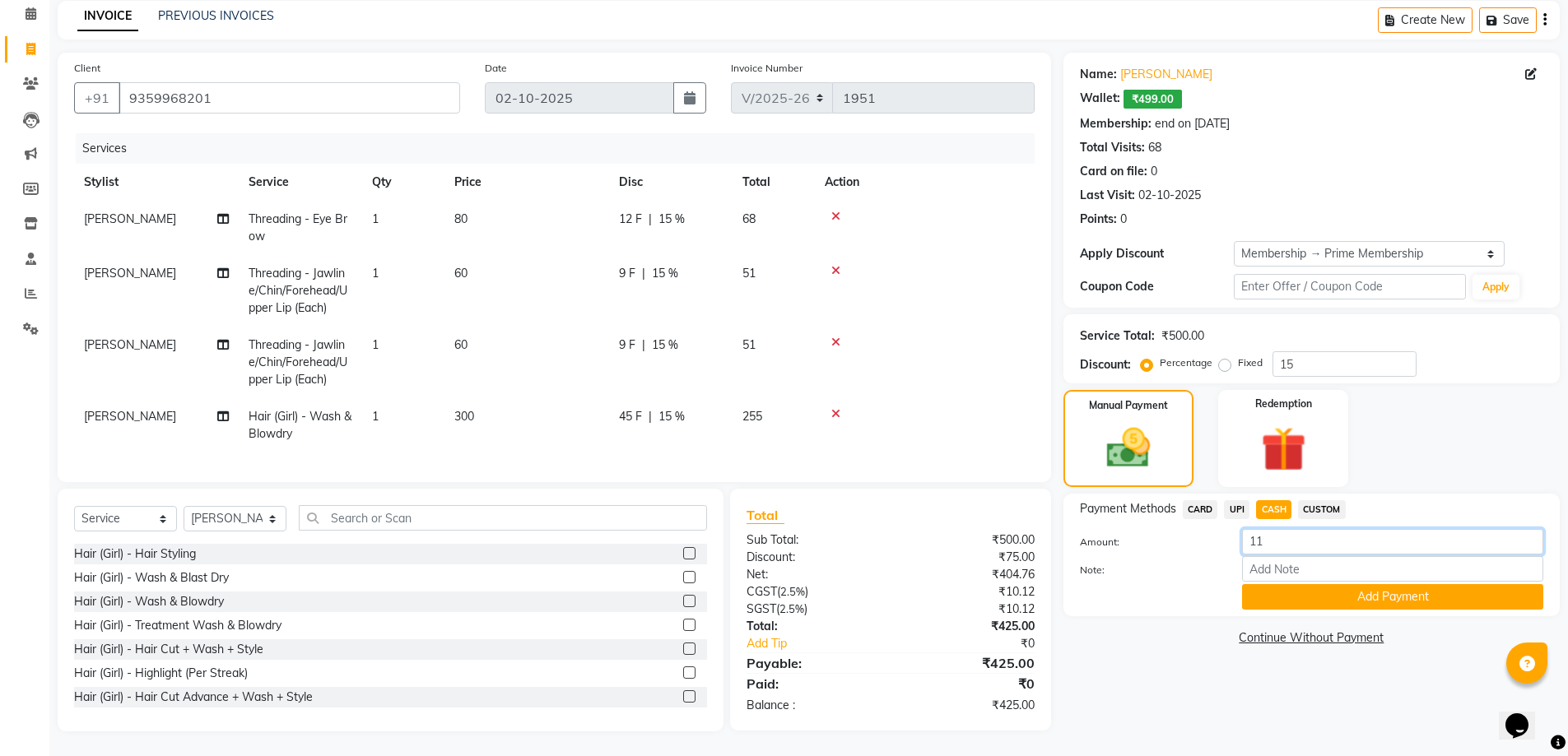
click at [1285, 529] on input "11" at bounding box center [1392, 542] width 301 height 25
type input "1"
click at [1297, 420] on img at bounding box center [1282, 449] width 75 height 58
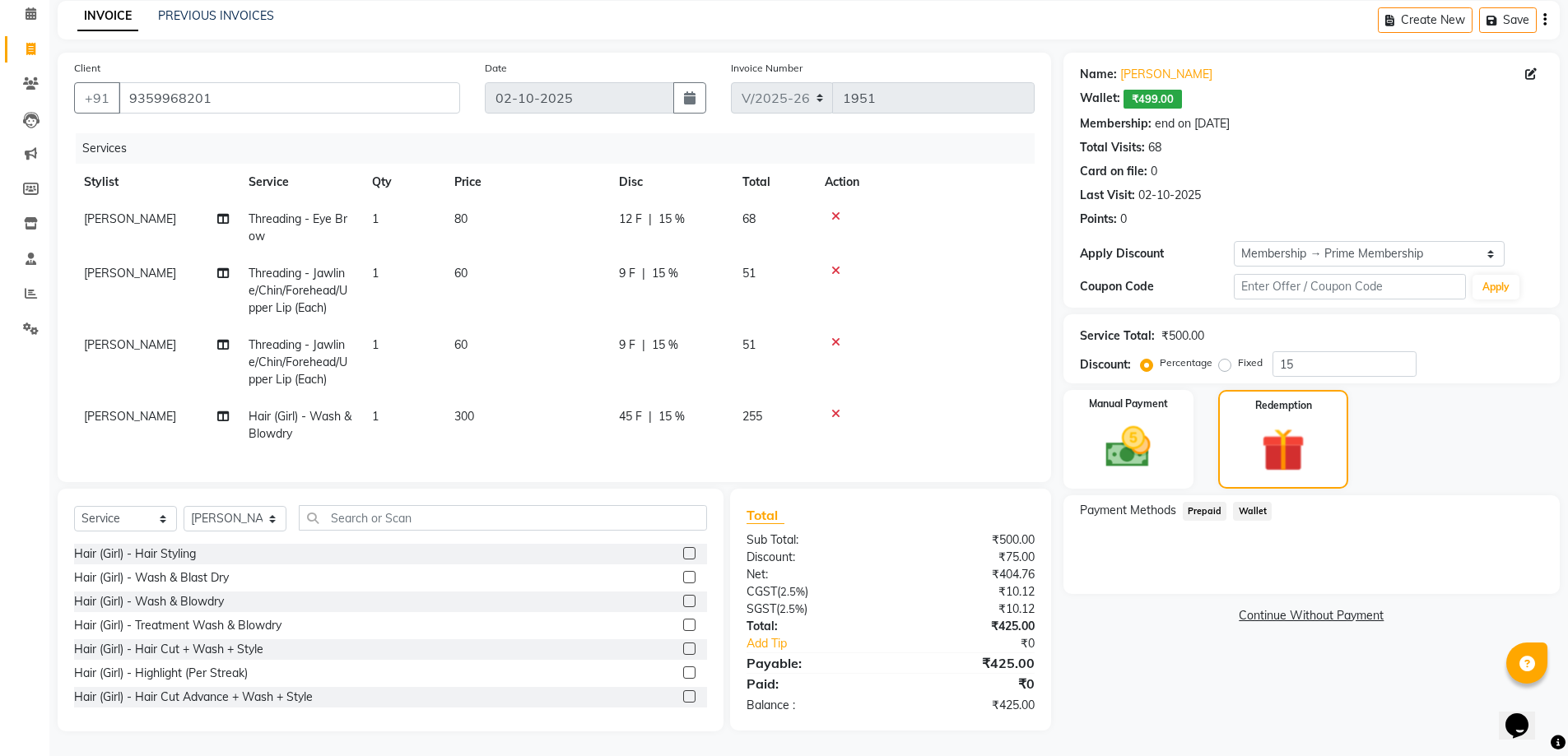
click at [1245, 495] on div "Payment Methods Prepaid Wallet" at bounding box center [1311, 544] width 496 height 98
click at [1254, 502] on span "Wallet" at bounding box center [1253, 511] width 39 height 19
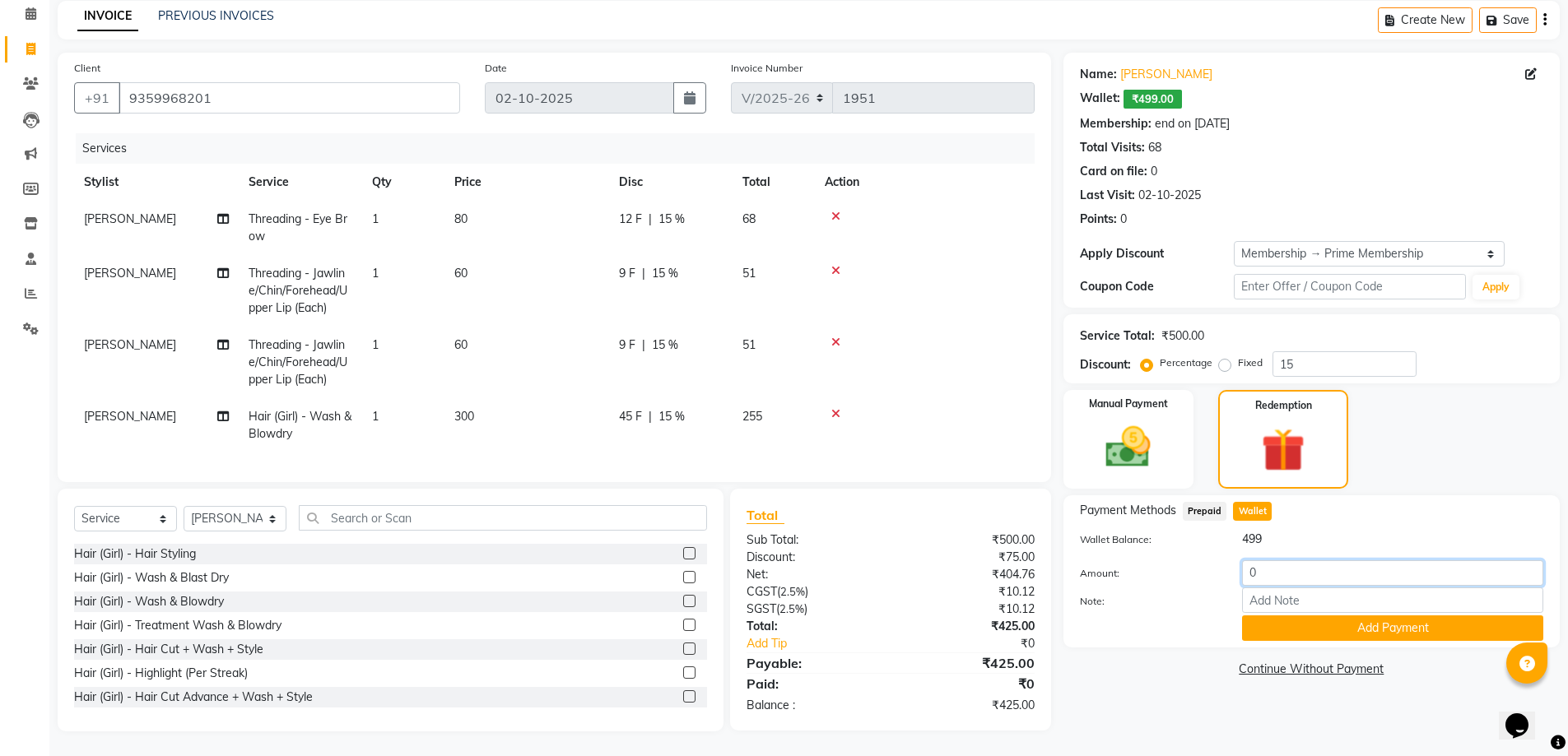
click at [1281, 560] on input "0" at bounding box center [1392, 573] width 301 height 25
type input "425"
click at [1335, 615] on button "Add Payment" at bounding box center [1392, 628] width 301 height 25
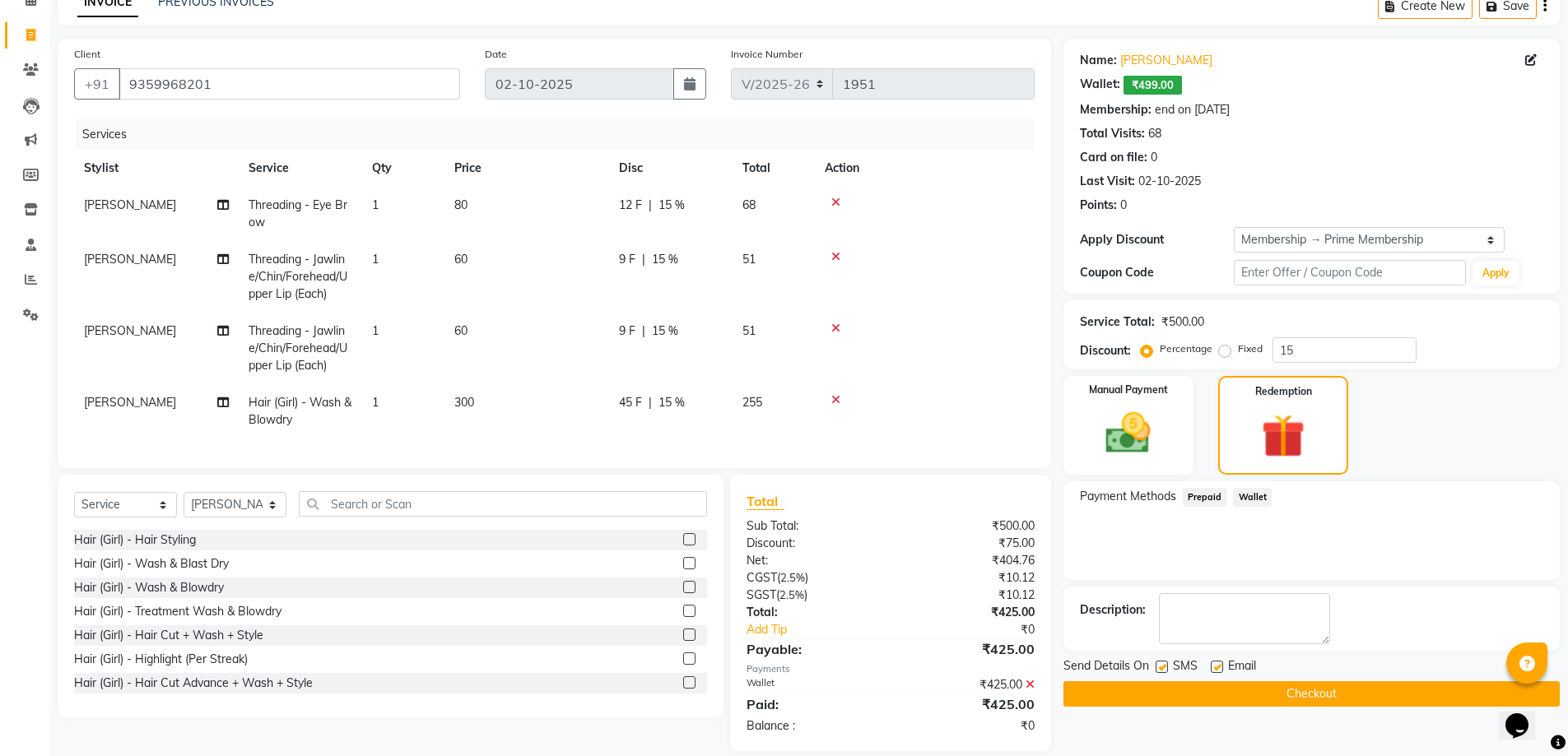
scroll to position [117, 0]
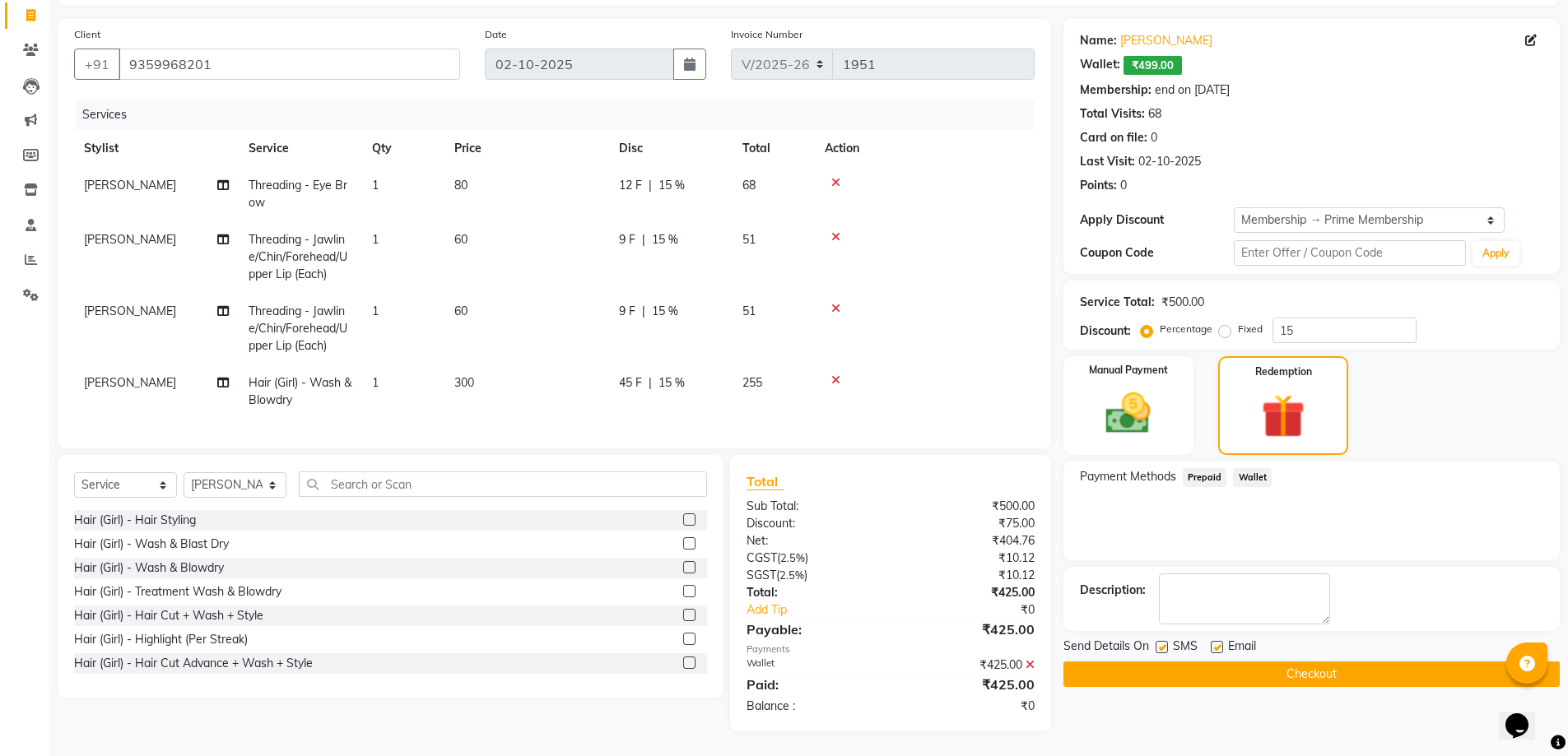
click at [1214, 661] on button "Checkout" at bounding box center [1311, 674] width 496 height 25
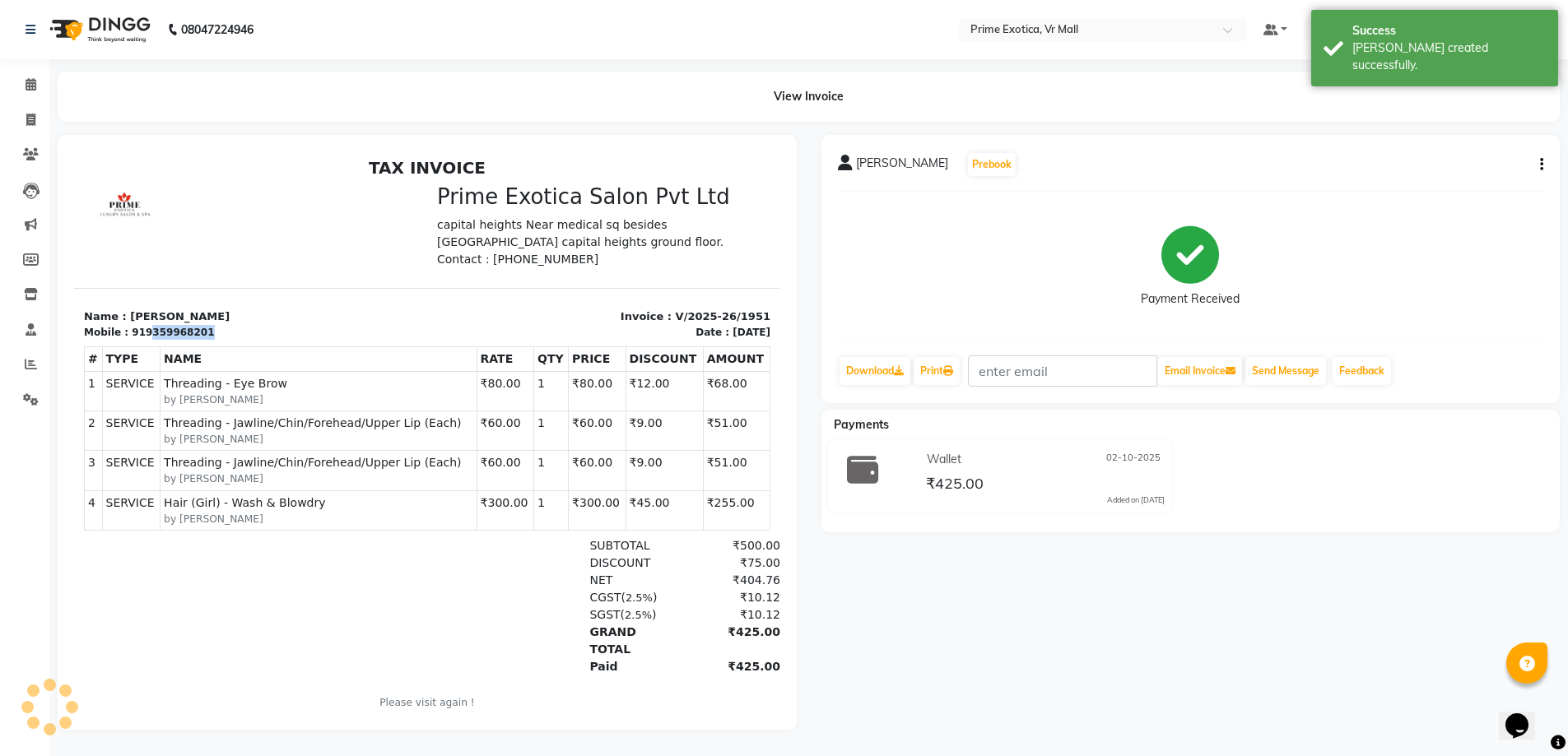
drag, startPoint x: 139, startPoint y: 332, endPoint x: 195, endPoint y: 334, distance: 56.0
click at [195, 334] on div "Mobile : 919359968201" at bounding box center [250, 331] width 333 height 14
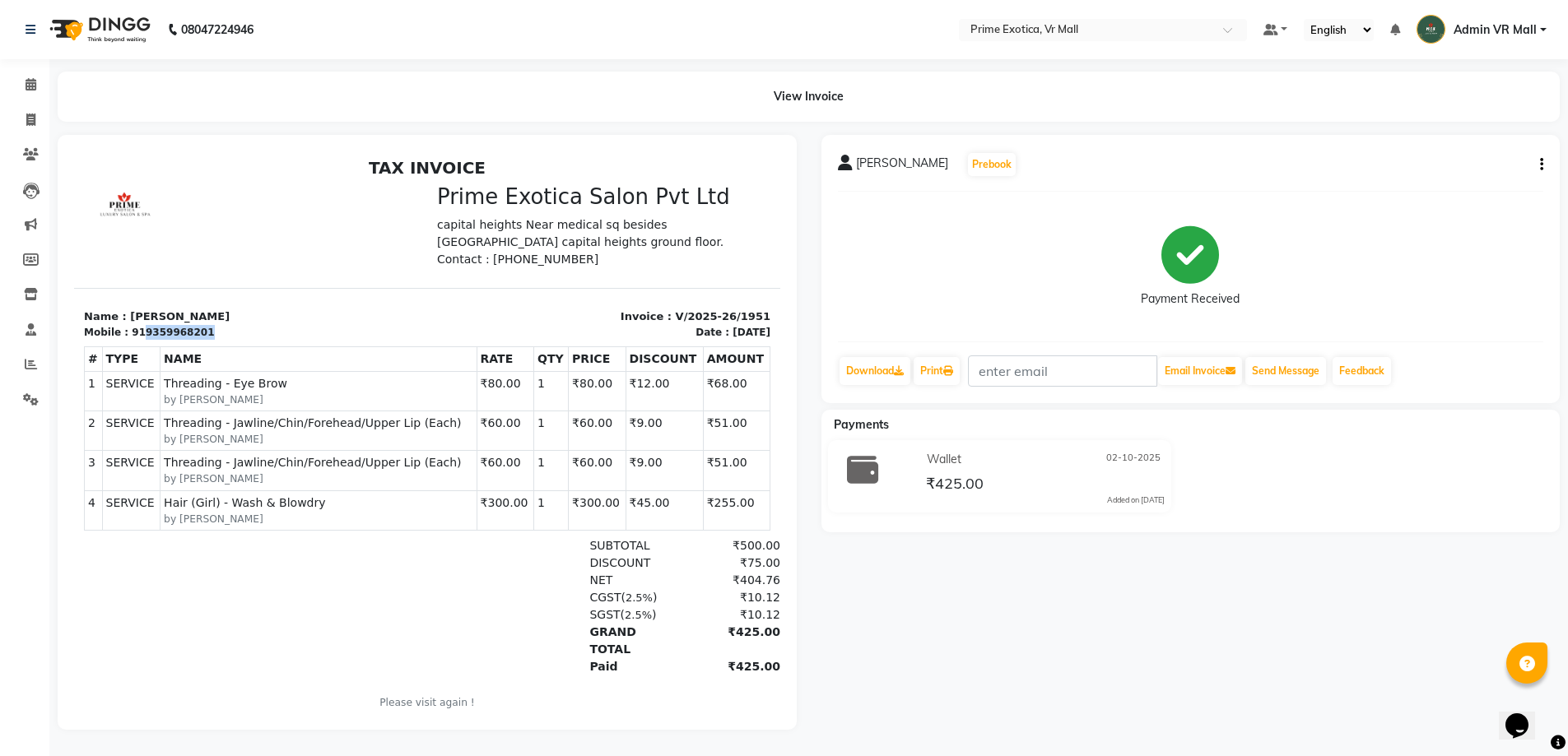
copy div "9359968201"
drag, startPoint x: 137, startPoint y: 331, endPoint x: 209, endPoint y: 337, distance: 72.2
click at [209, 337] on div "Mobile : 919359968201" at bounding box center [250, 331] width 333 height 14
click at [36, 120] on icon at bounding box center [31, 120] width 9 height 13
select select "service"
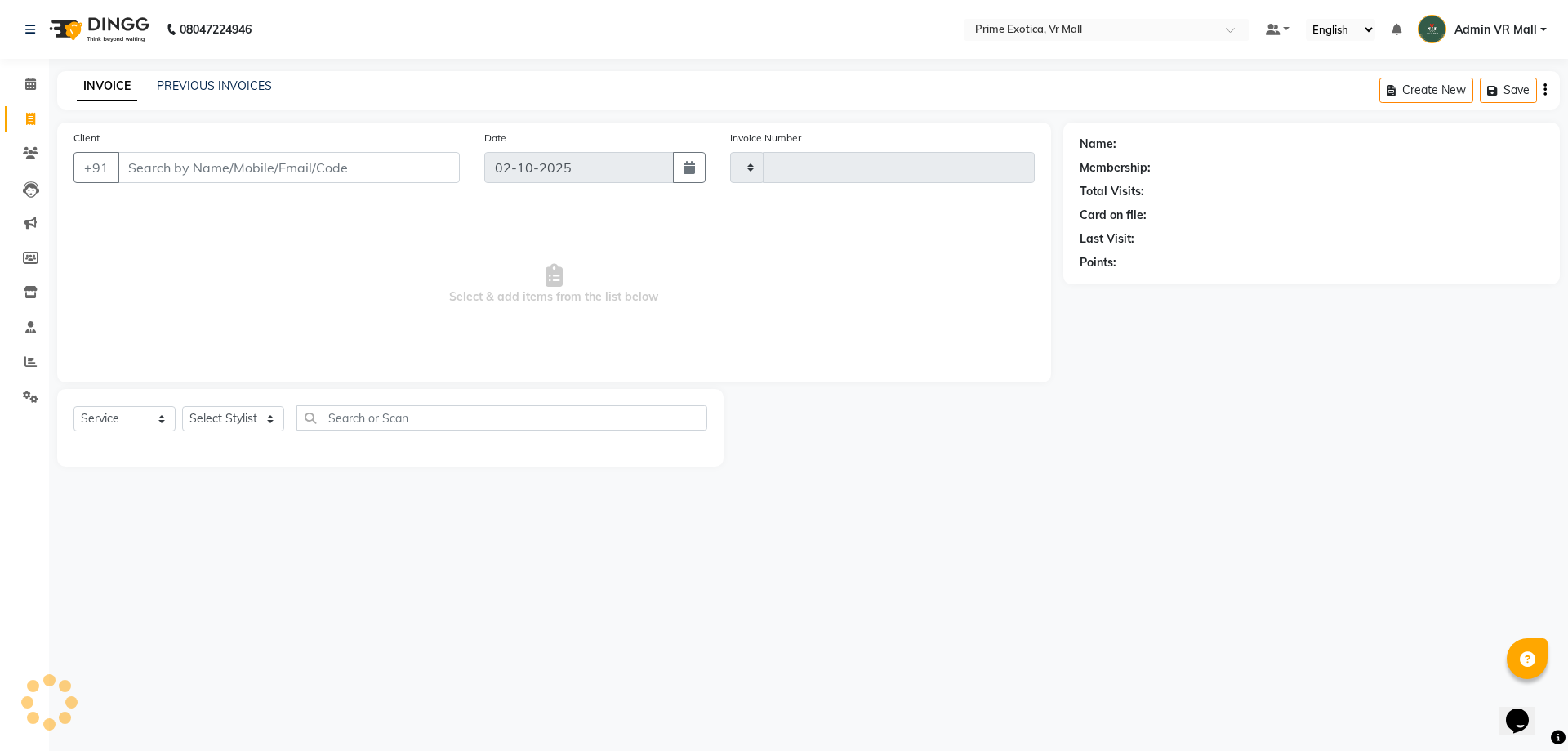
type input "1952"
select select "6077"
click at [220, 160] on input "Client" at bounding box center [289, 168] width 343 height 31
type input "9359968201"
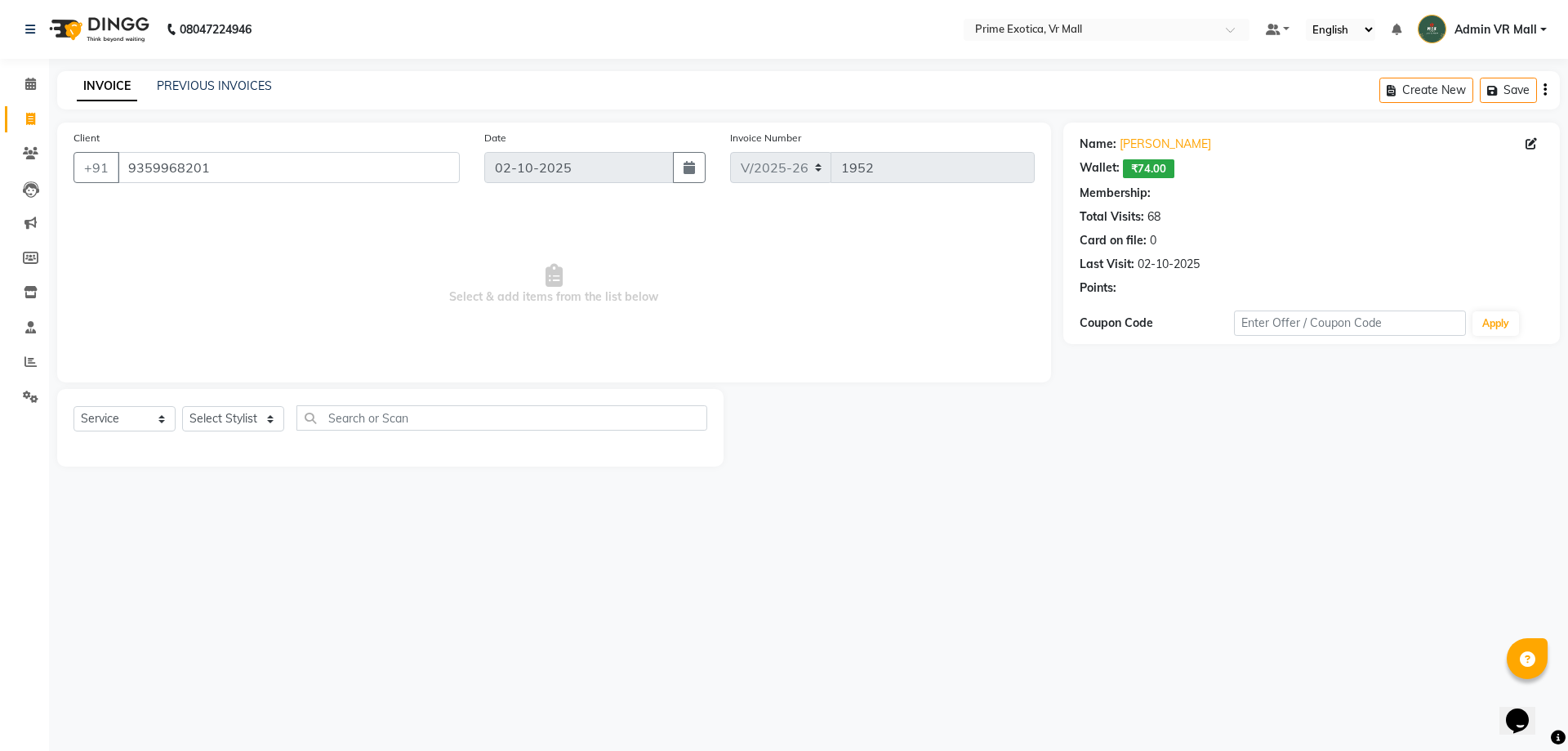
select select "1: Object"
click at [1134, 137] on link "Komal" at bounding box center [1166, 144] width 92 height 17
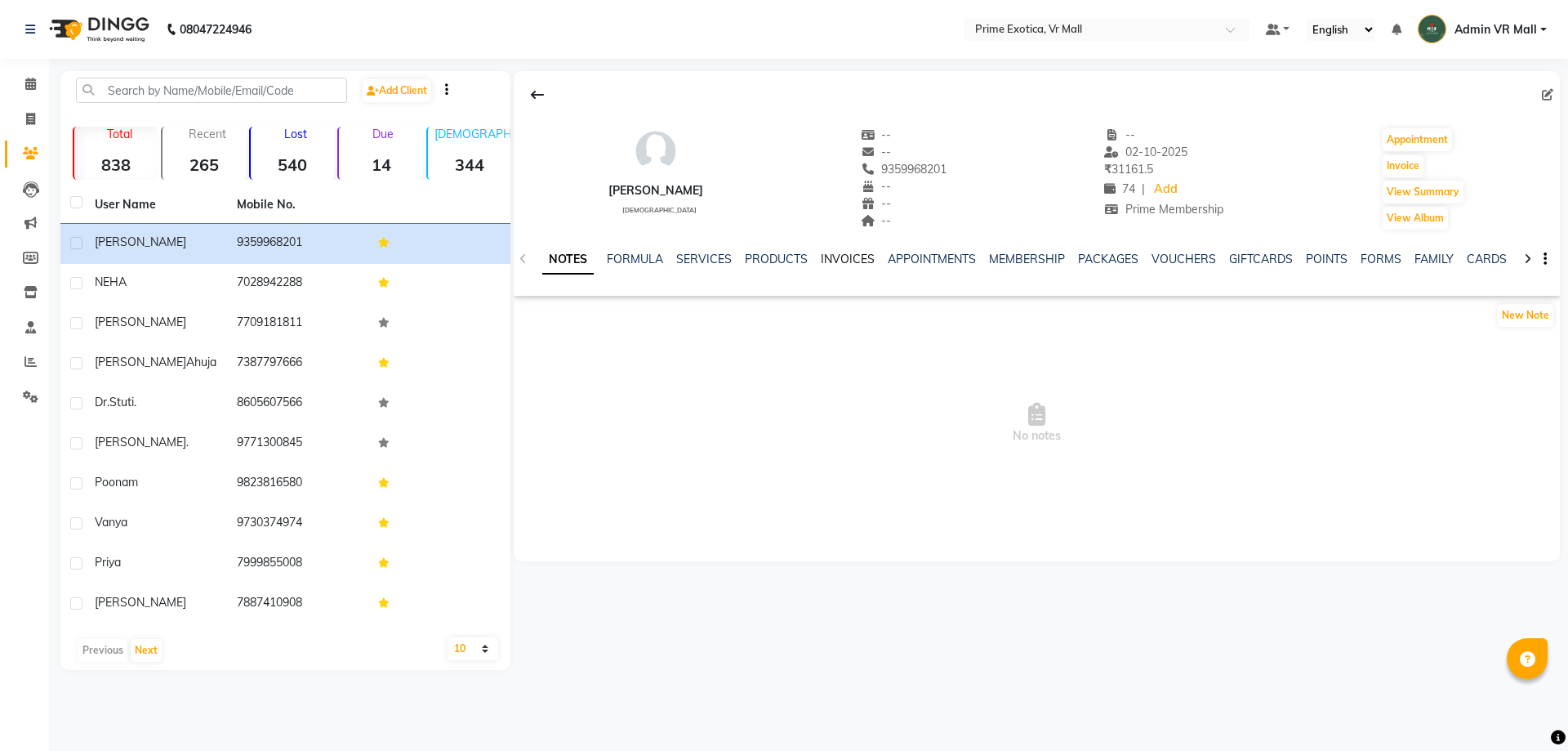
click at [848, 262] on link "INVOICES" at bounding box center [848, 258] width 54 height 14
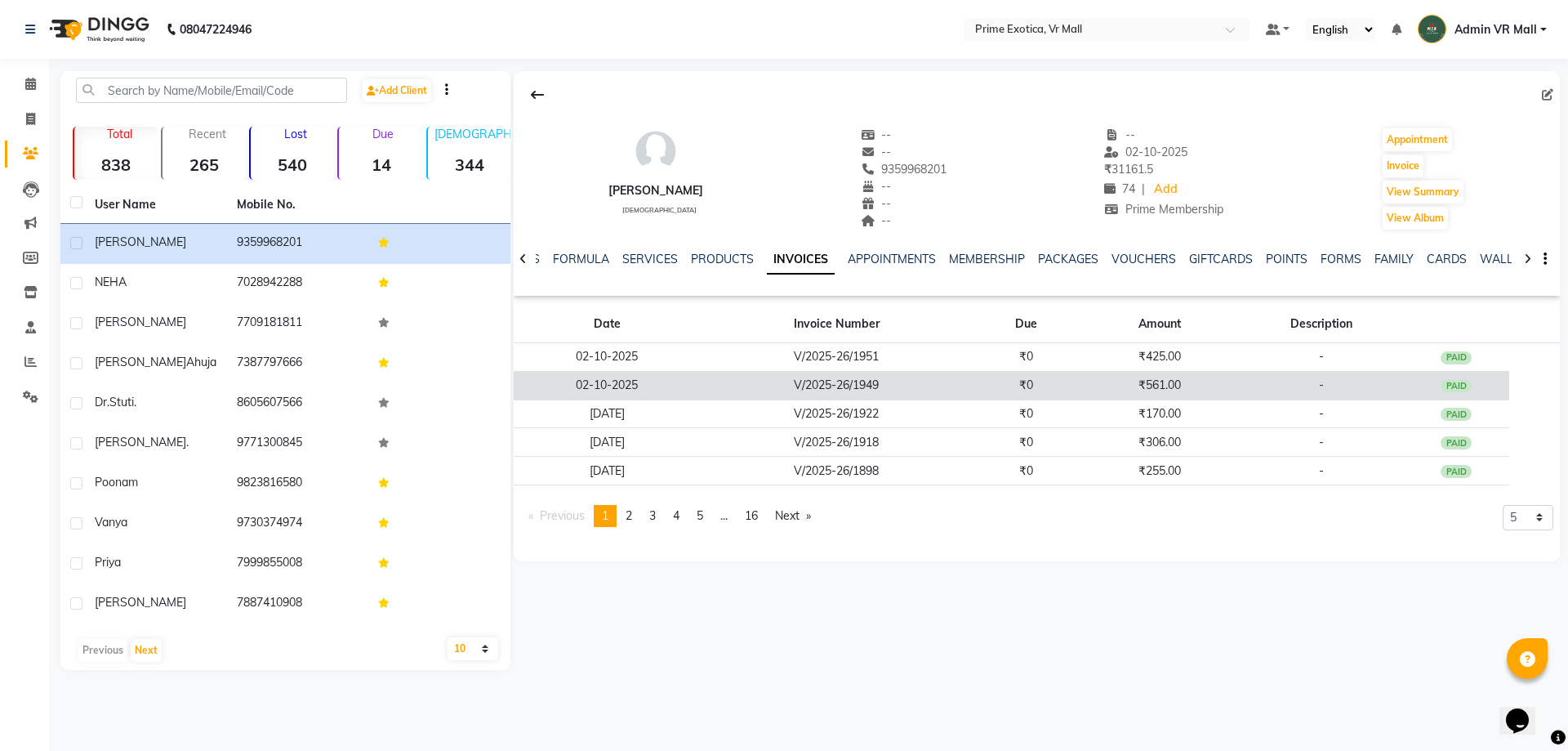
click at [1150, 380] on td "₹561.00" at bounding box center [1160, 386] width 160 height 29
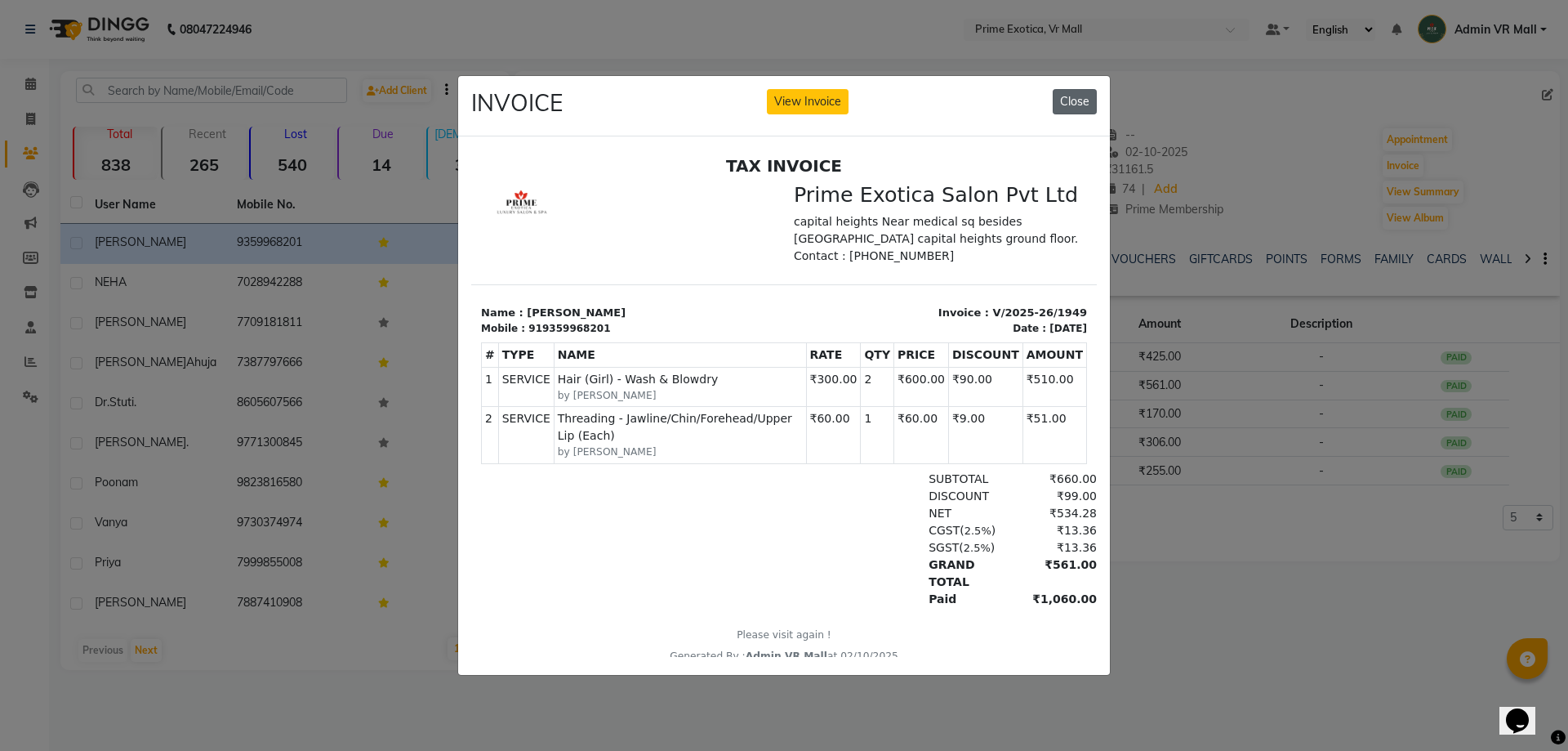
click at [1060, 102] on button "Close" at bounding box center [1075, 102] width 44 height 25
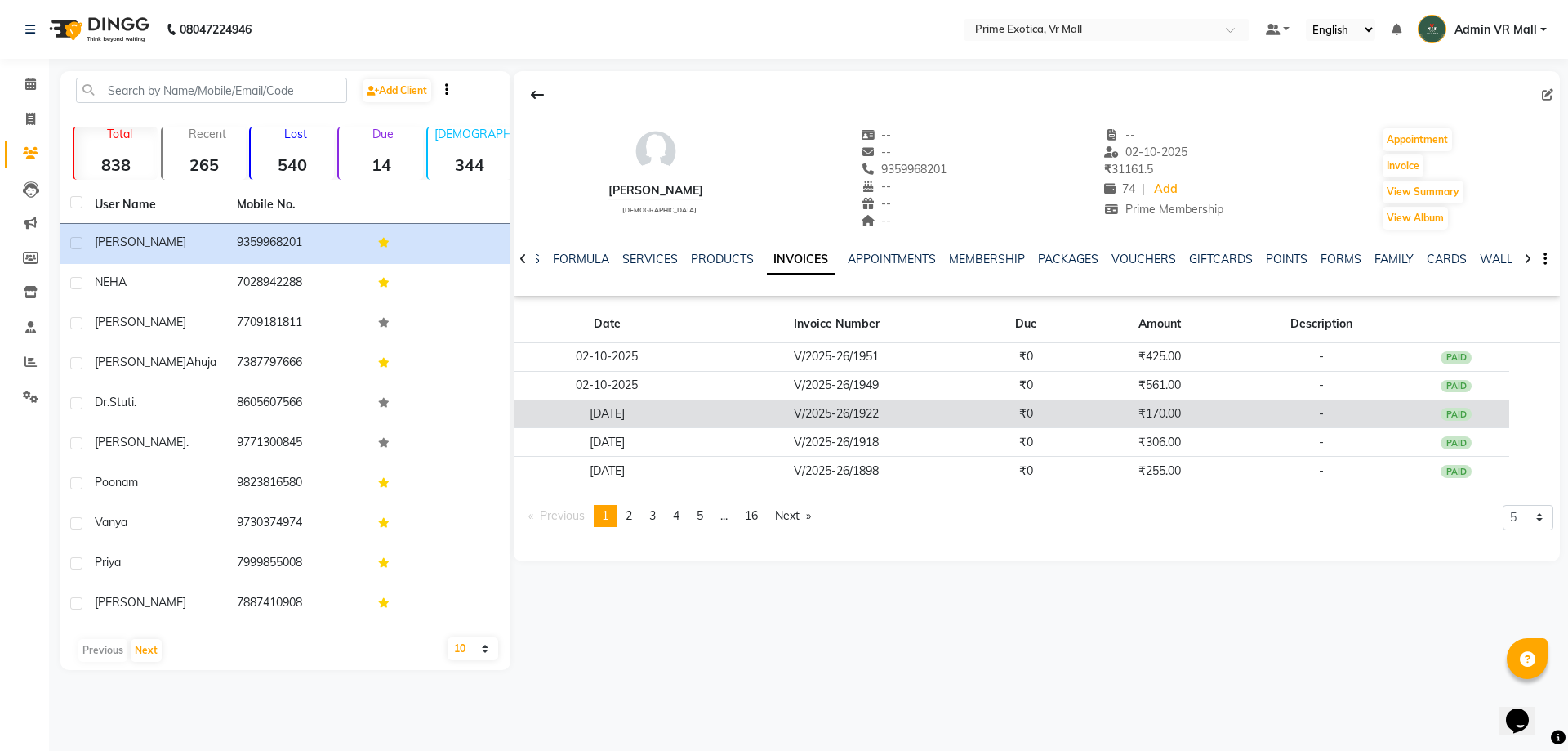
click at [812, 406] on td "V/2025-26/1922" at bounding box center [837, 414] width 272 height 29
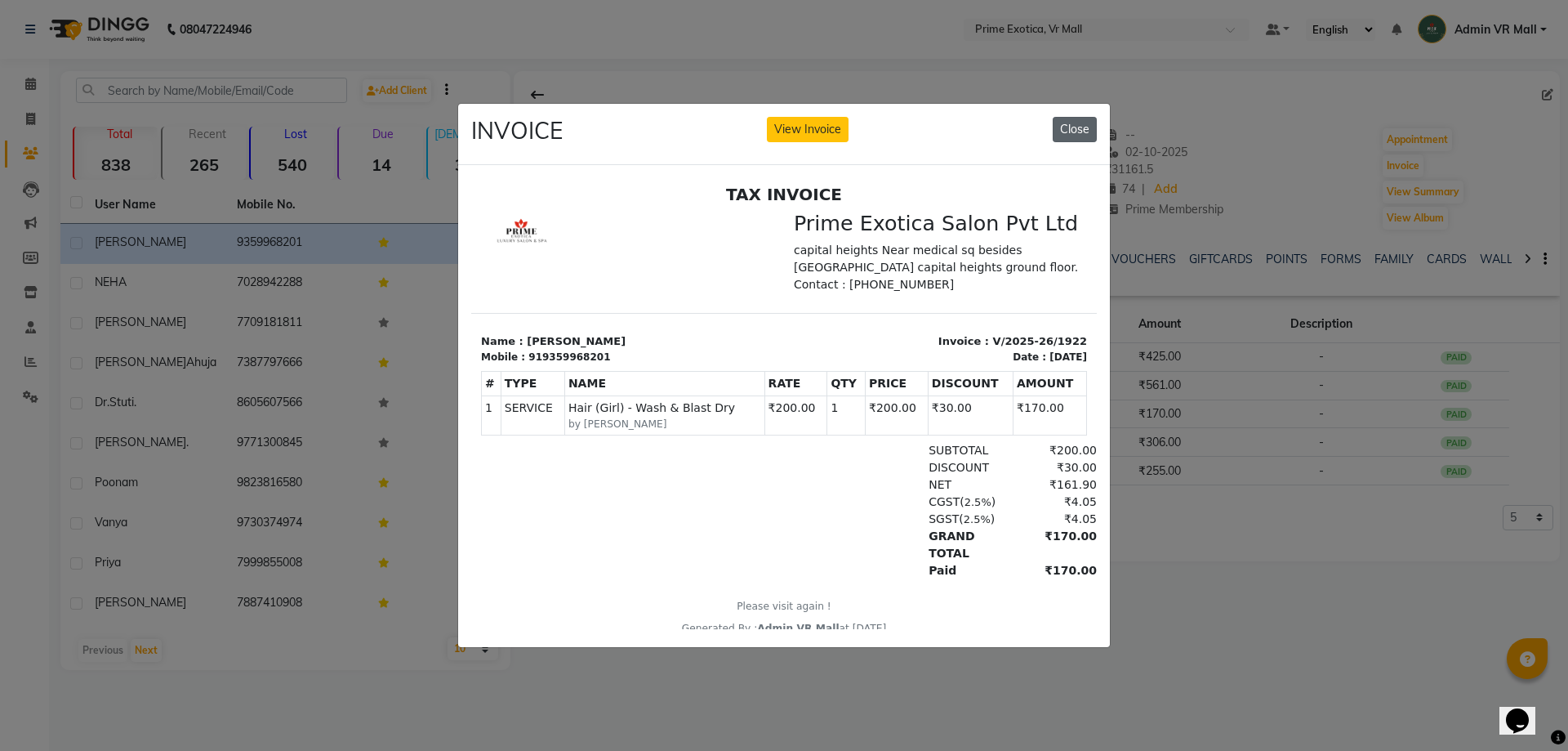
click at [1092, 121] on button "Close" at bounding box center [1075, 130] width 44 height 25
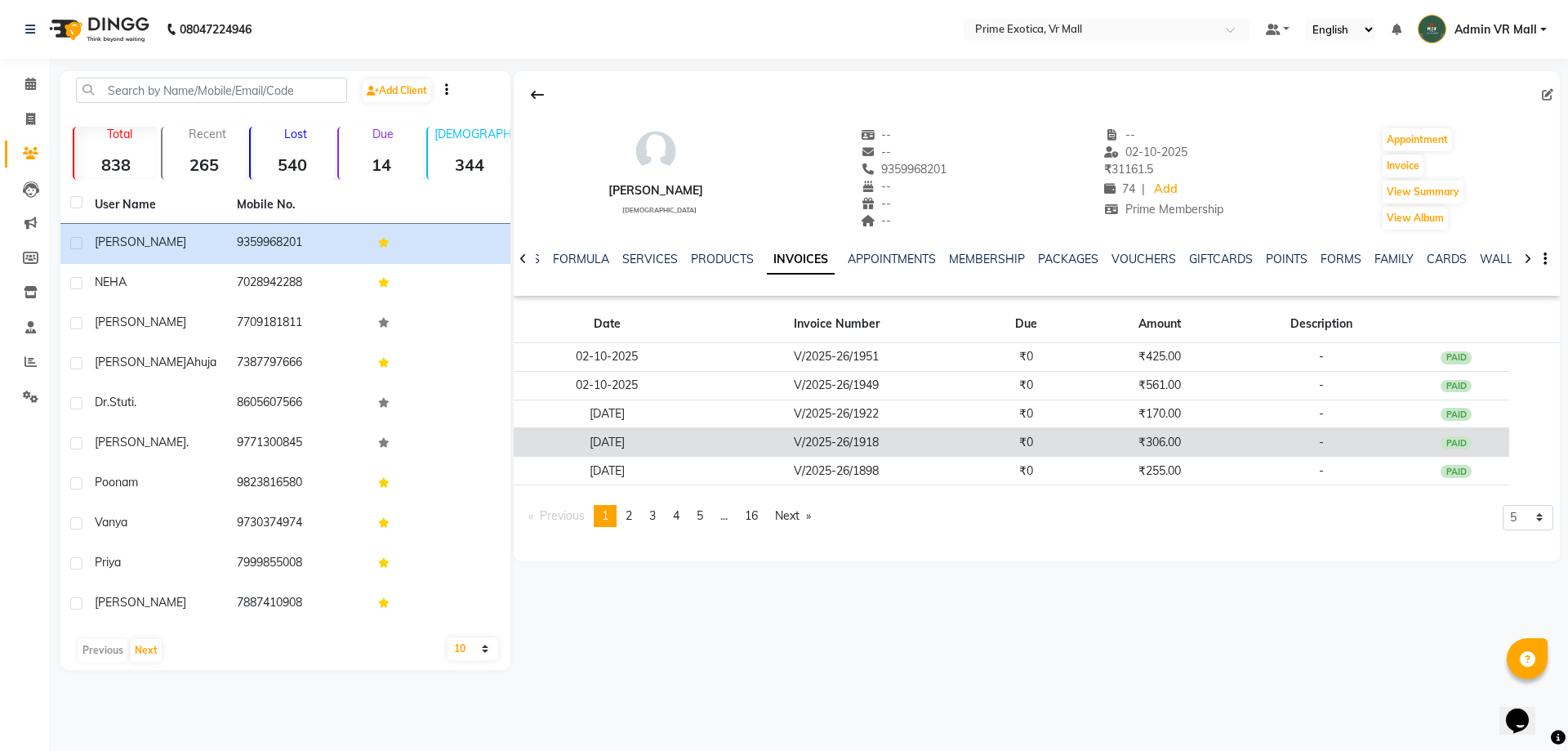
click at [786, 450] on td "V/2025-26/1918" at bounding box center [837, 443] width 272 height 29
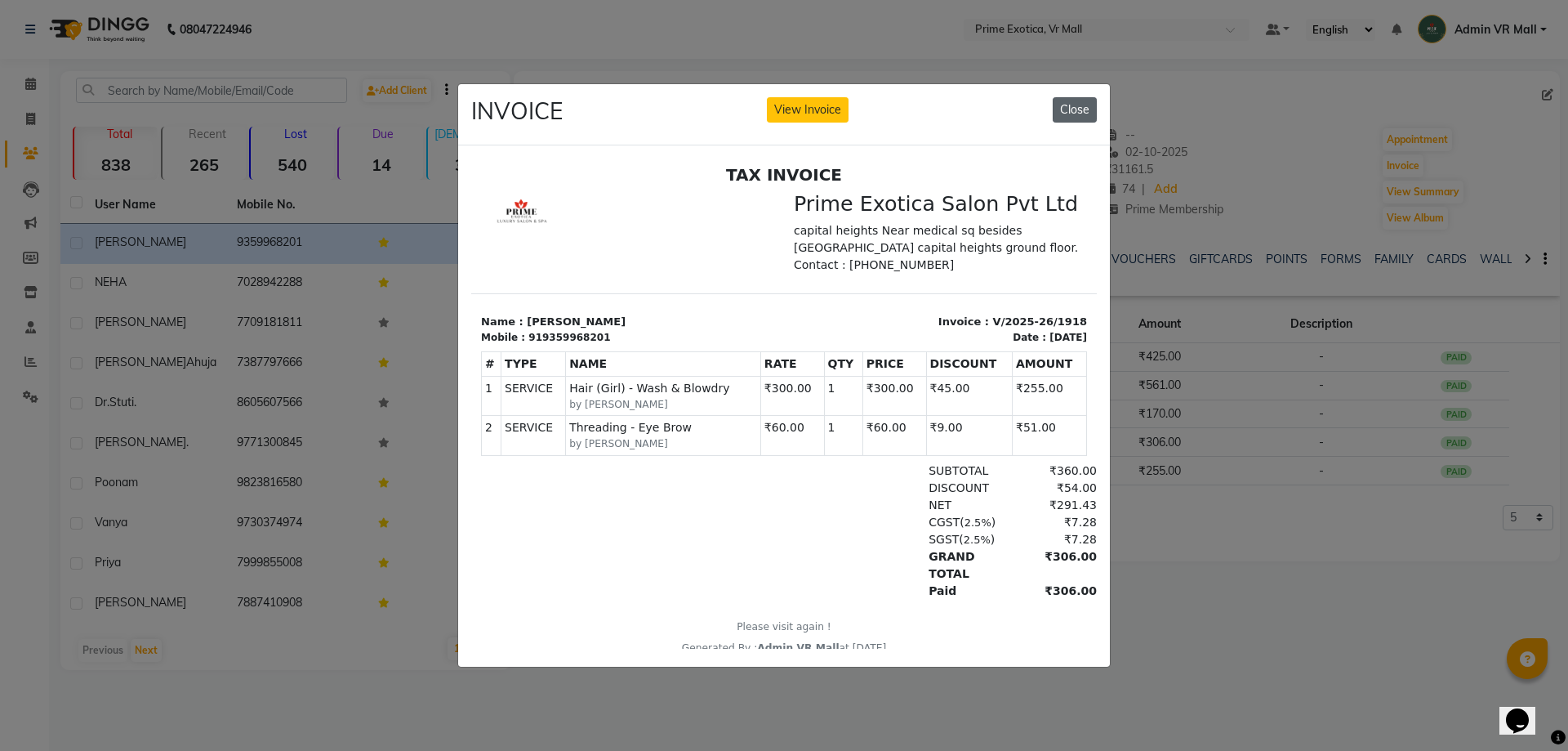
click at [1071, 108] on button "Close" at bounding box center [1075, 109] width 44 height 25
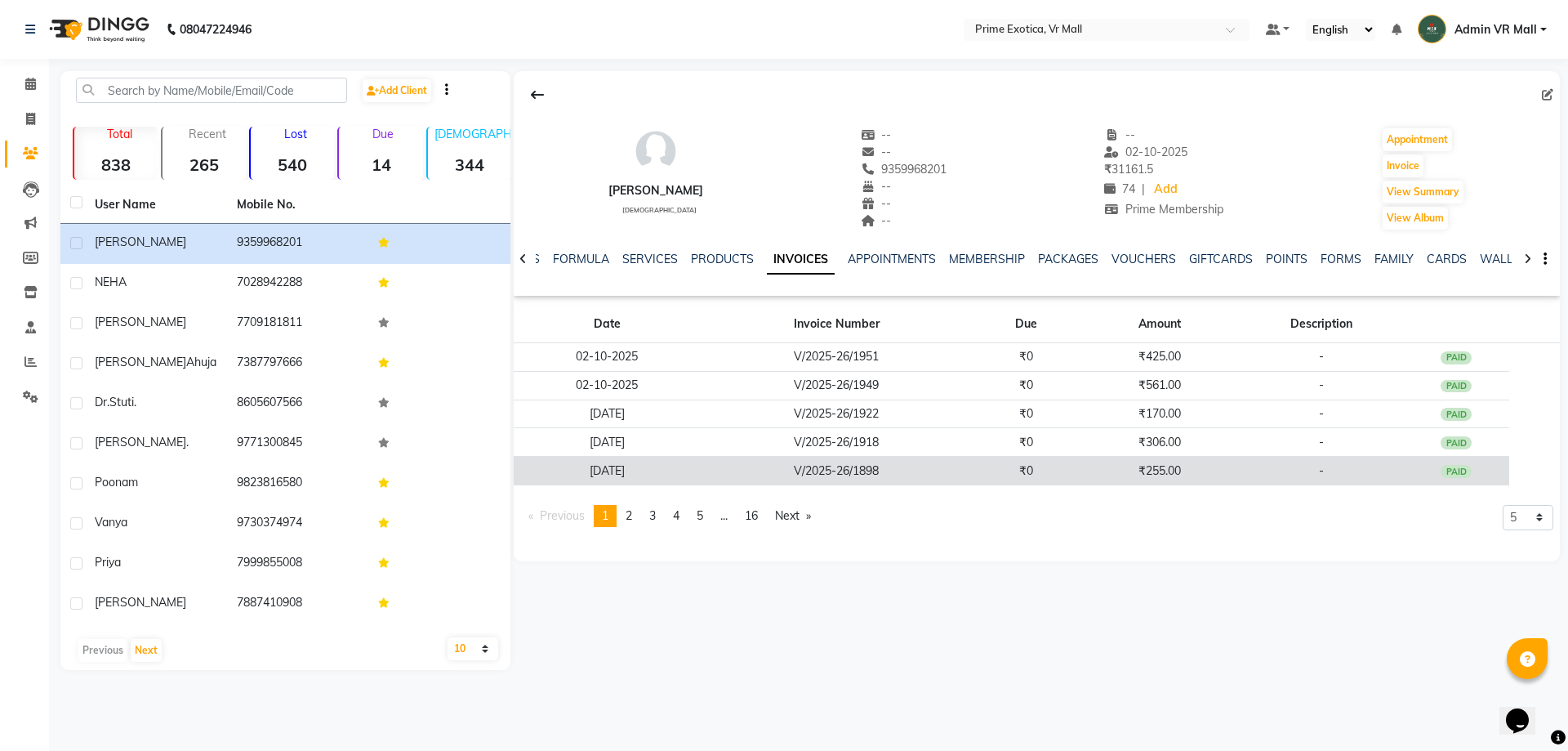
click at [915, 463] on td "V/2025-26/1898" at bounding box center [837, 471] width 272 height 29
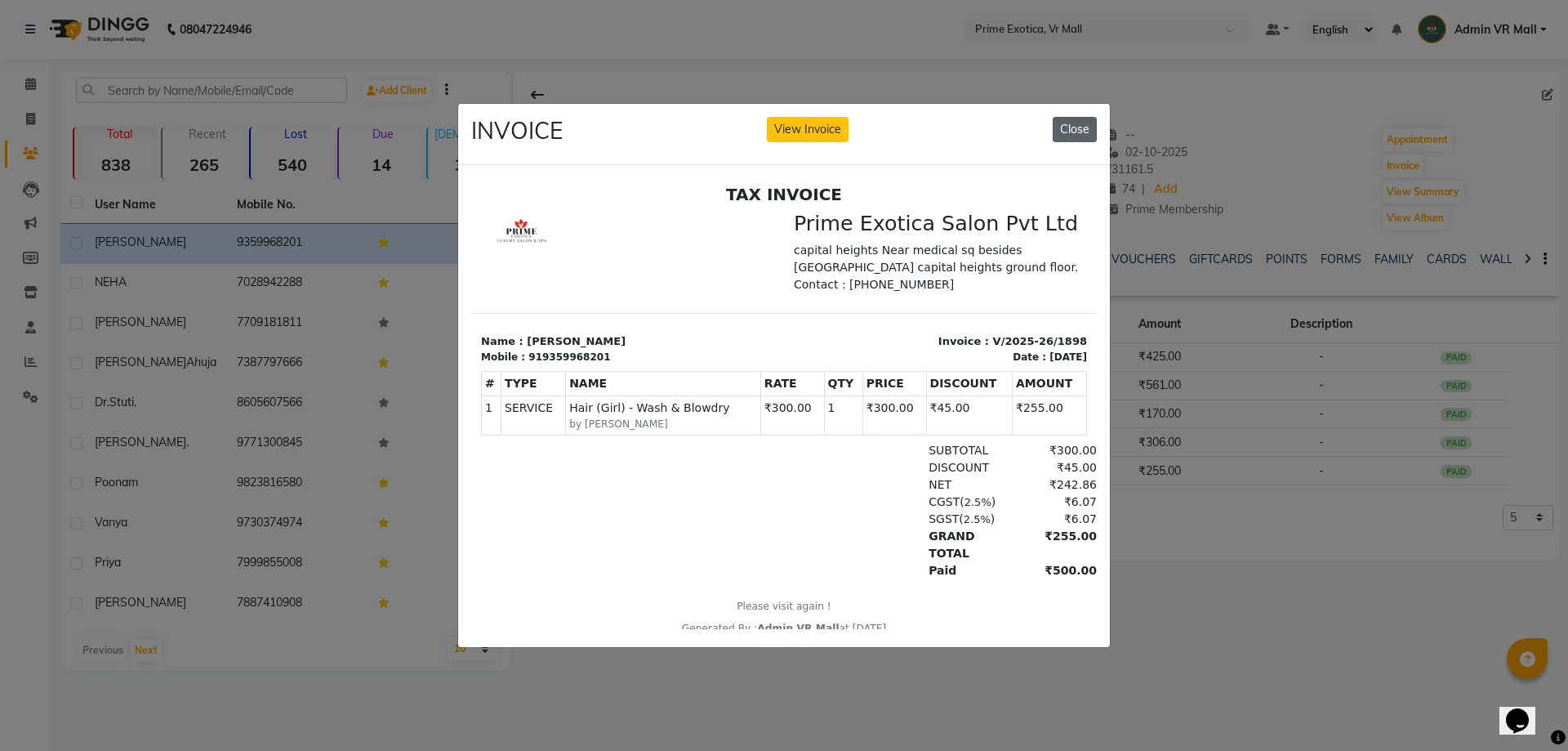
click at [1076, 117] on button "Close" at bounding box center [1075, 130] width 44 height 25
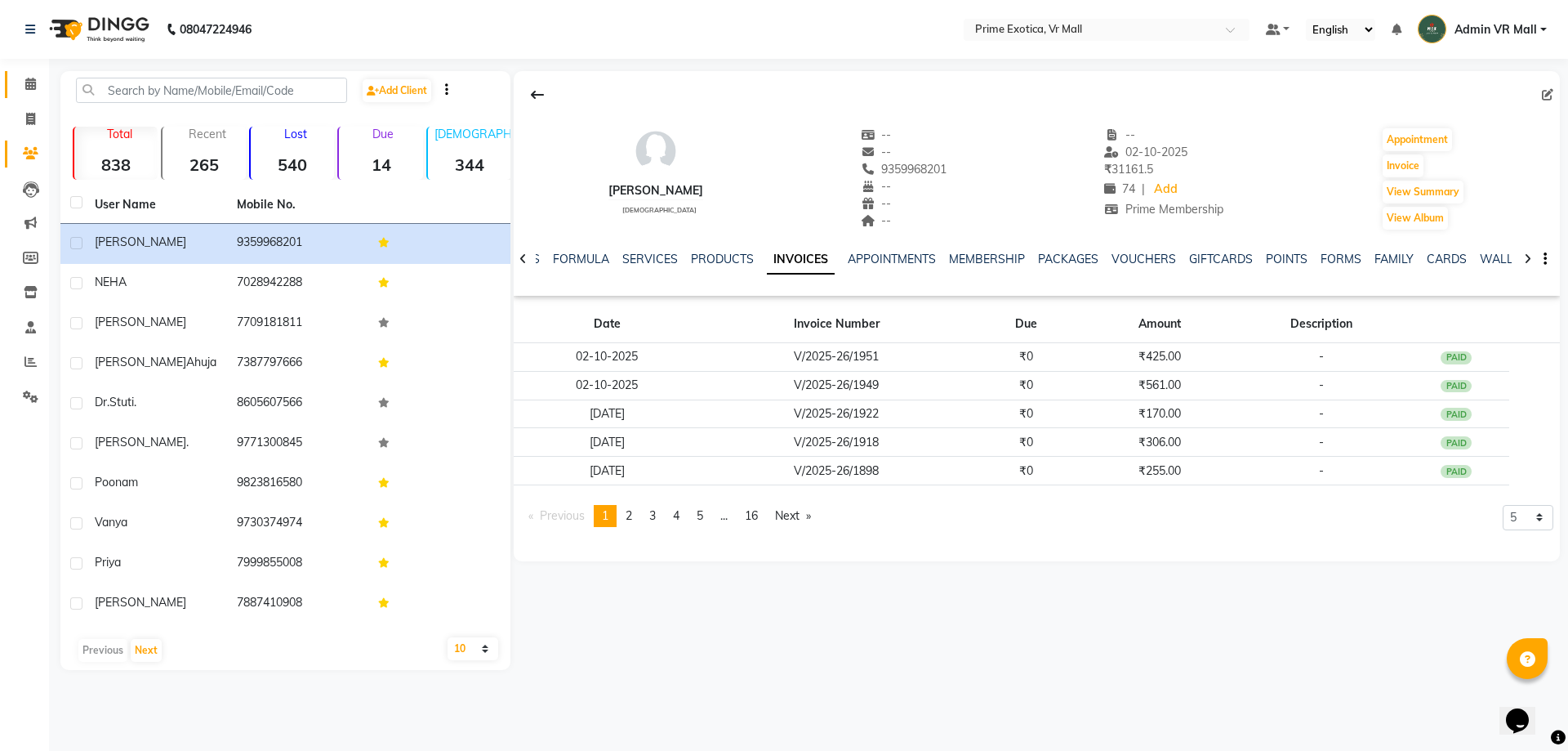
click at [27, 81] on icon at bounding box center [30, 83] width 11 height 13
